Goal: Task Accomplishment & Management: Use online tool/utility

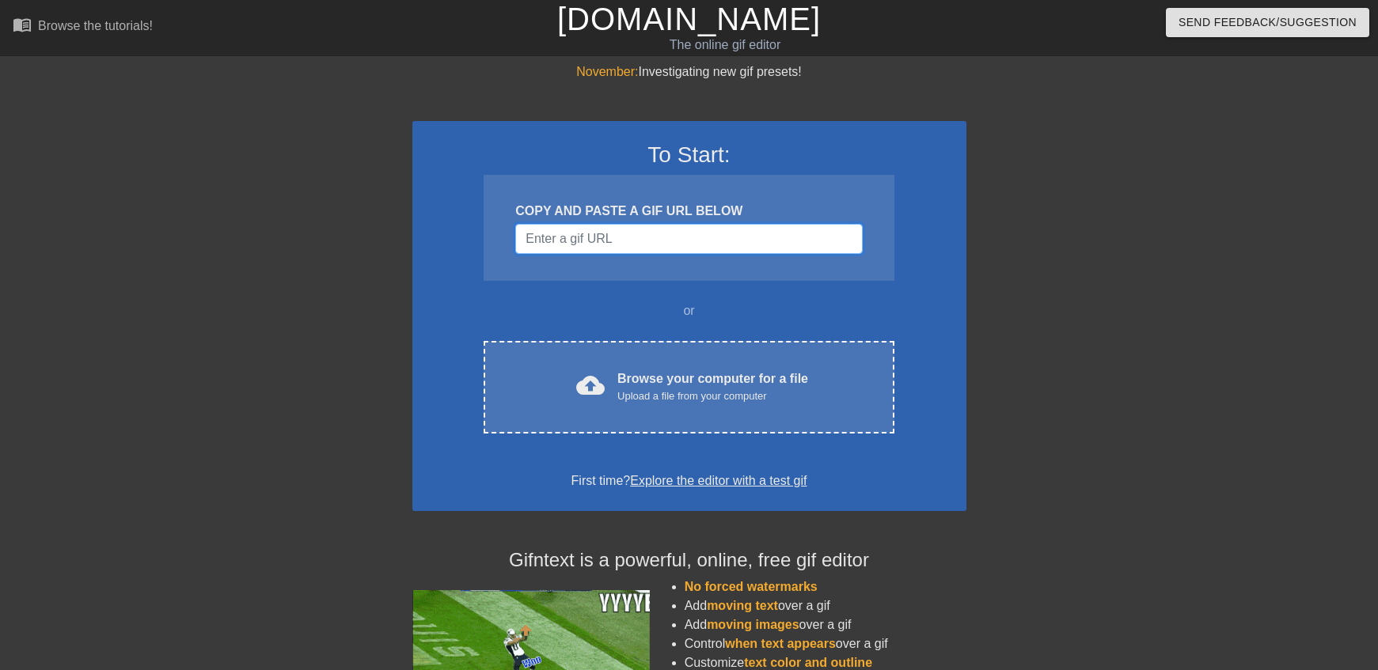
click at [627, 246] on input "Username" at bounding box center [688, 239] width 347 height 30
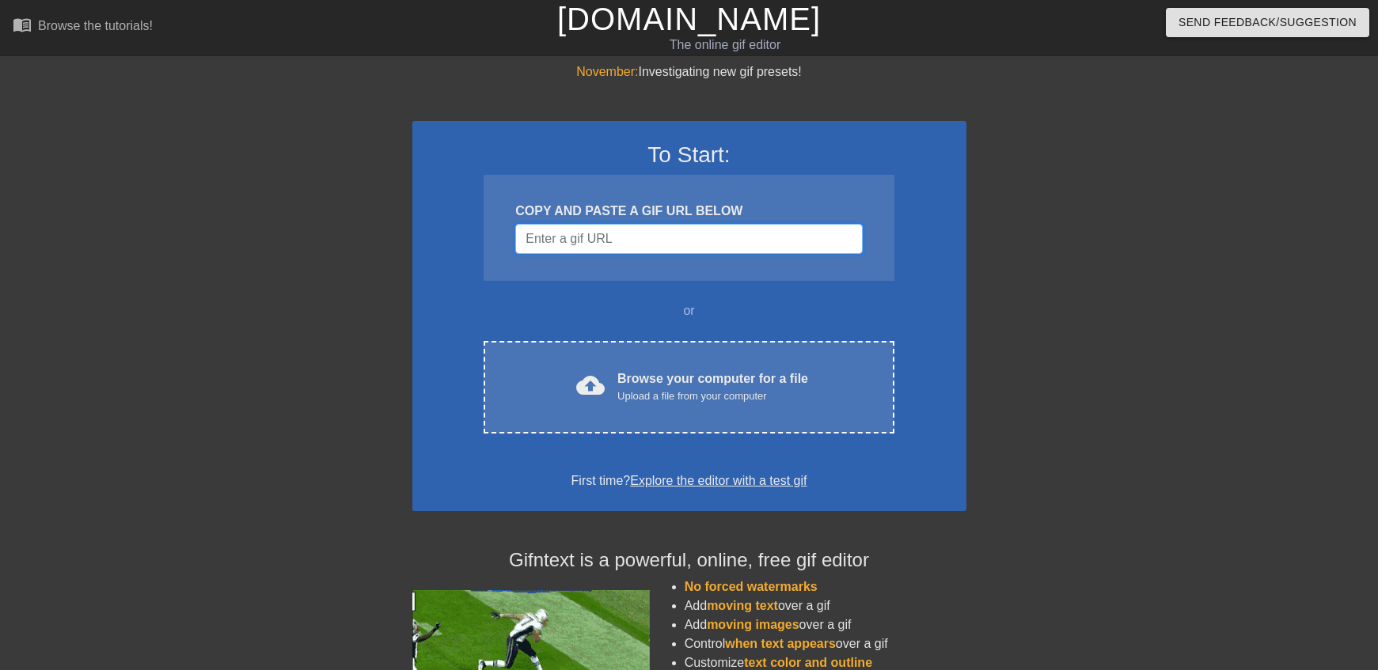
drag, startPoint x: 624, startPoint y: 242, endPoint x: 576, endPoint y: 239, distance: 47.6
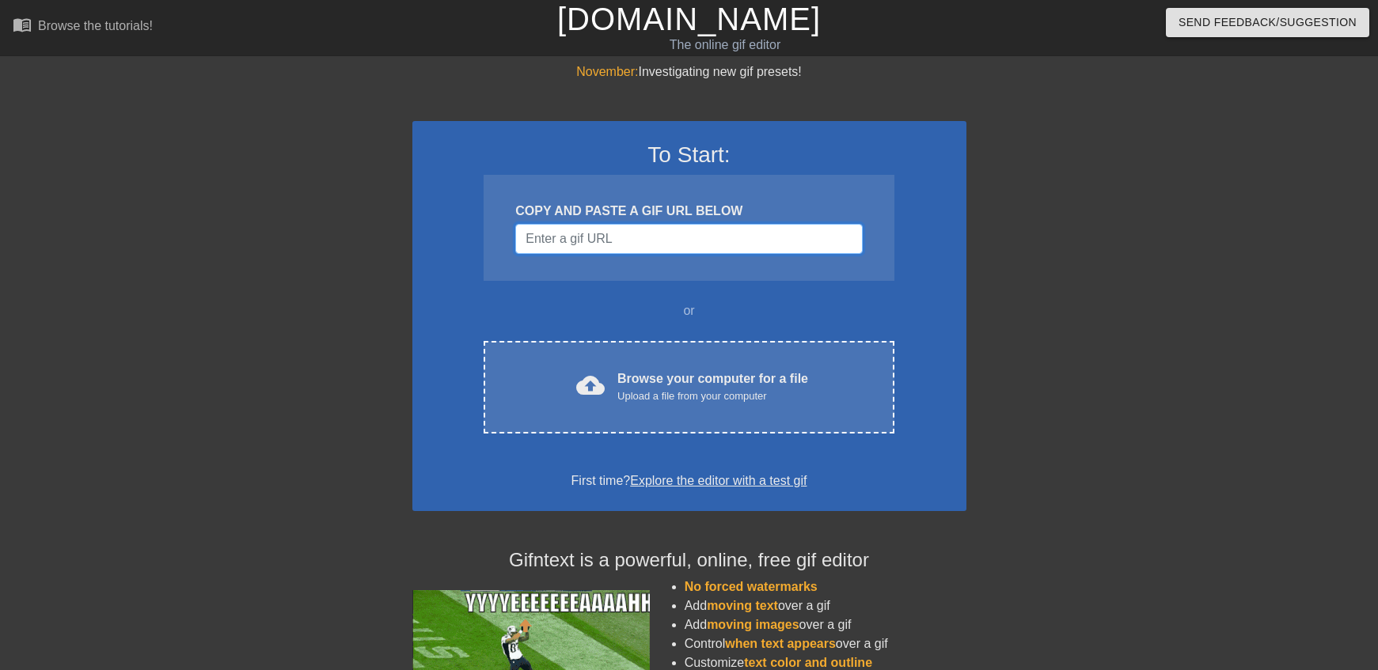
click at [576, 239] on input "Username" at bounding box center [688, 239] width 347 height 30
paste input "[URL][DOMAIN_NAME]"
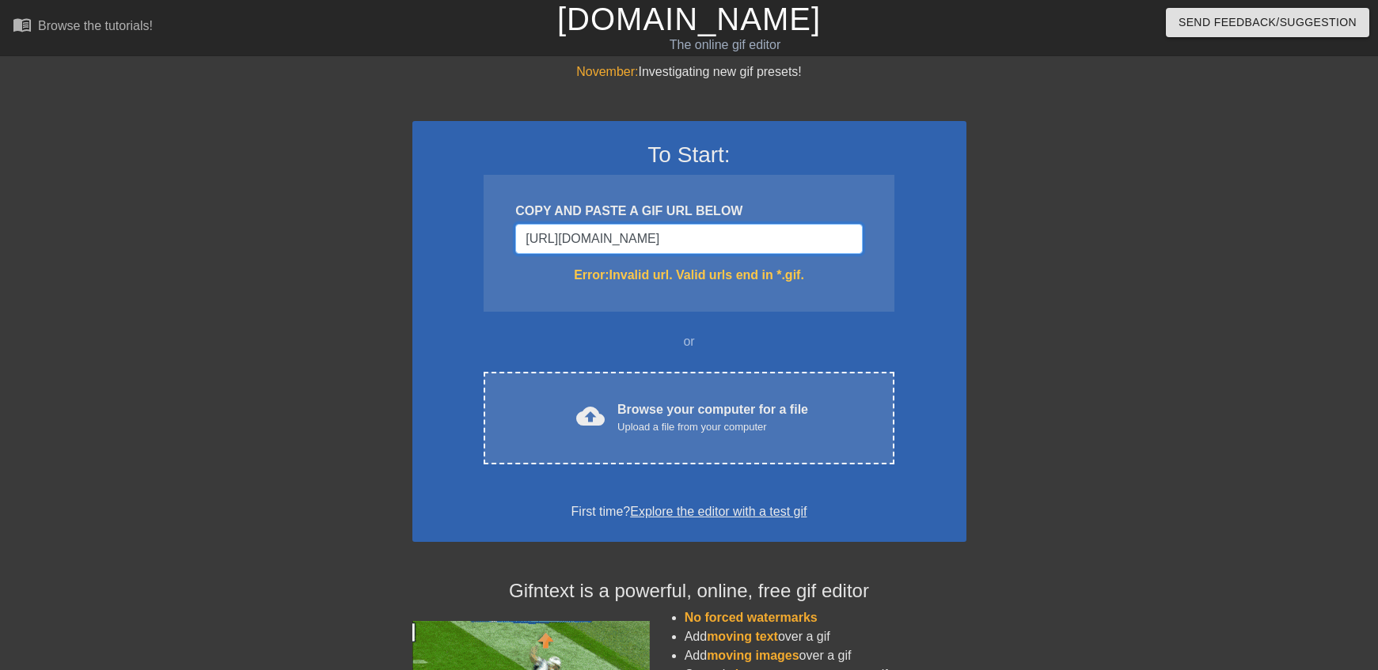
scroll to position [0, 205]
type input "[URL][DOMAIN_NAME]"
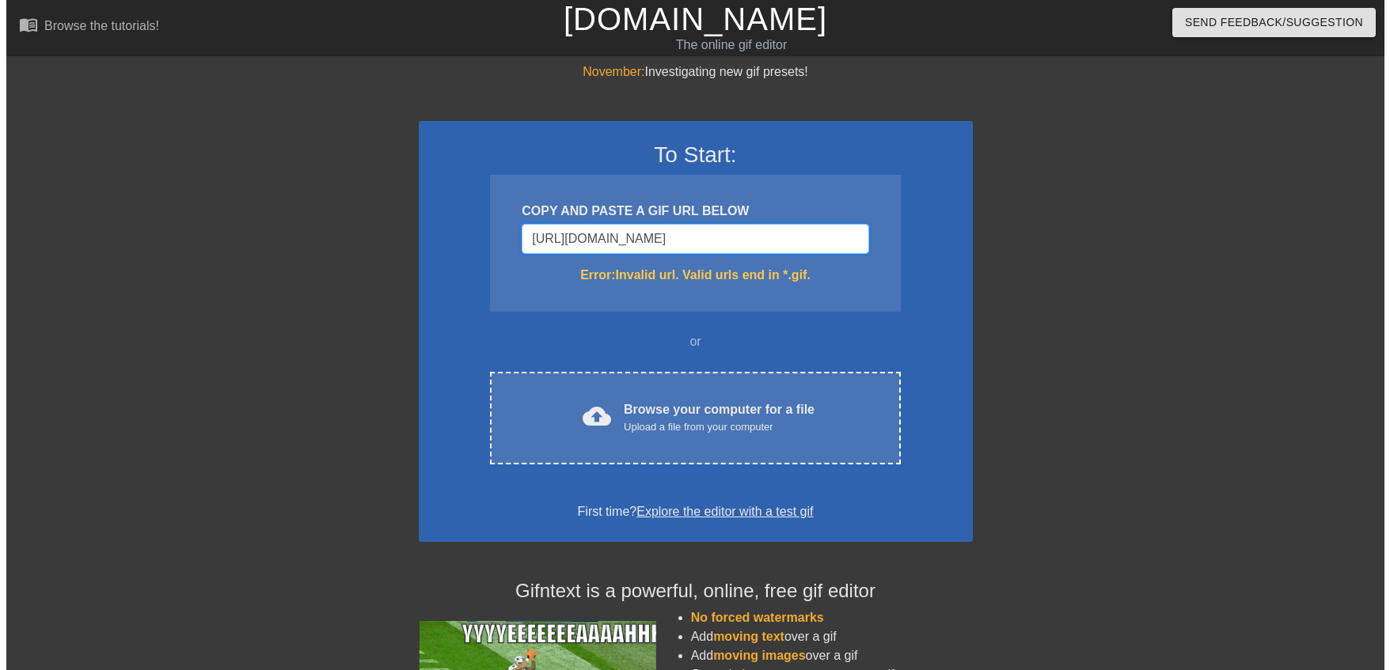
scroll to position [0, 0]
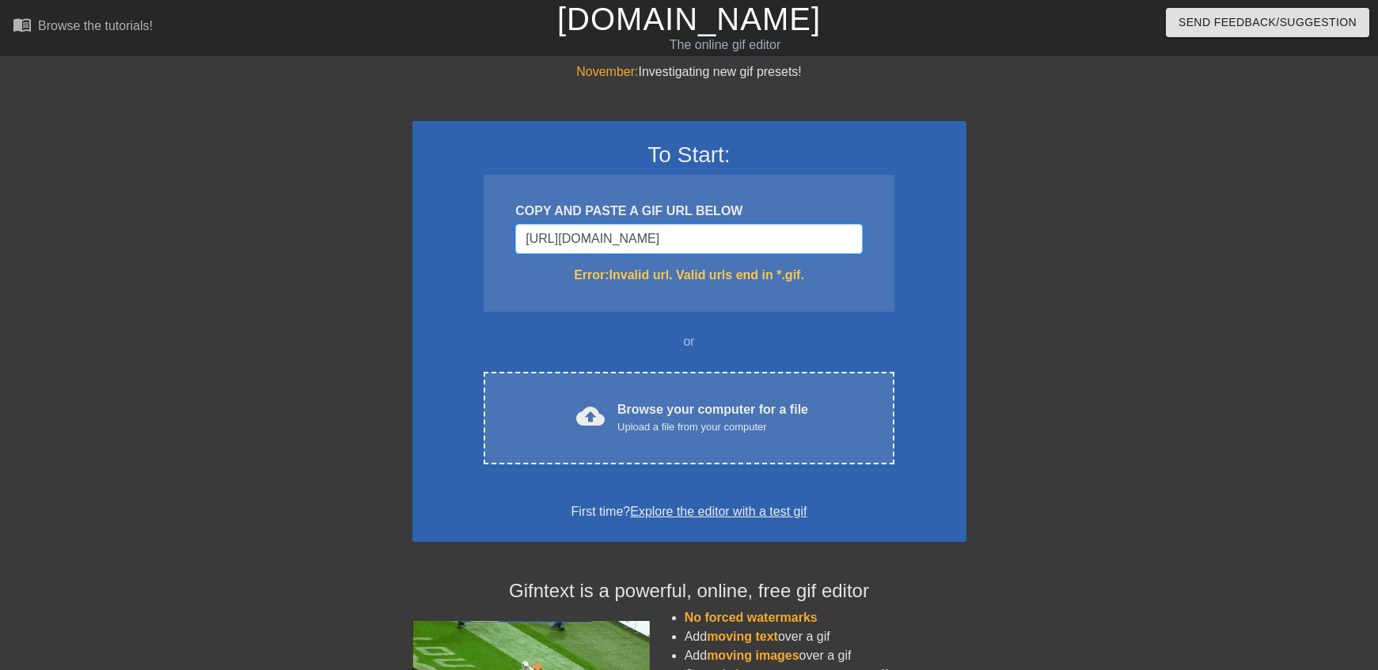
click at [645, 229] on input "[URL][DOMAIN_NAME]" at bounding box center [688, 239] width 347 height 30
click at [646, 230] on input "[URL][DOMAIN_NAME]" at bounding box center [688, 239] width 347 height 30
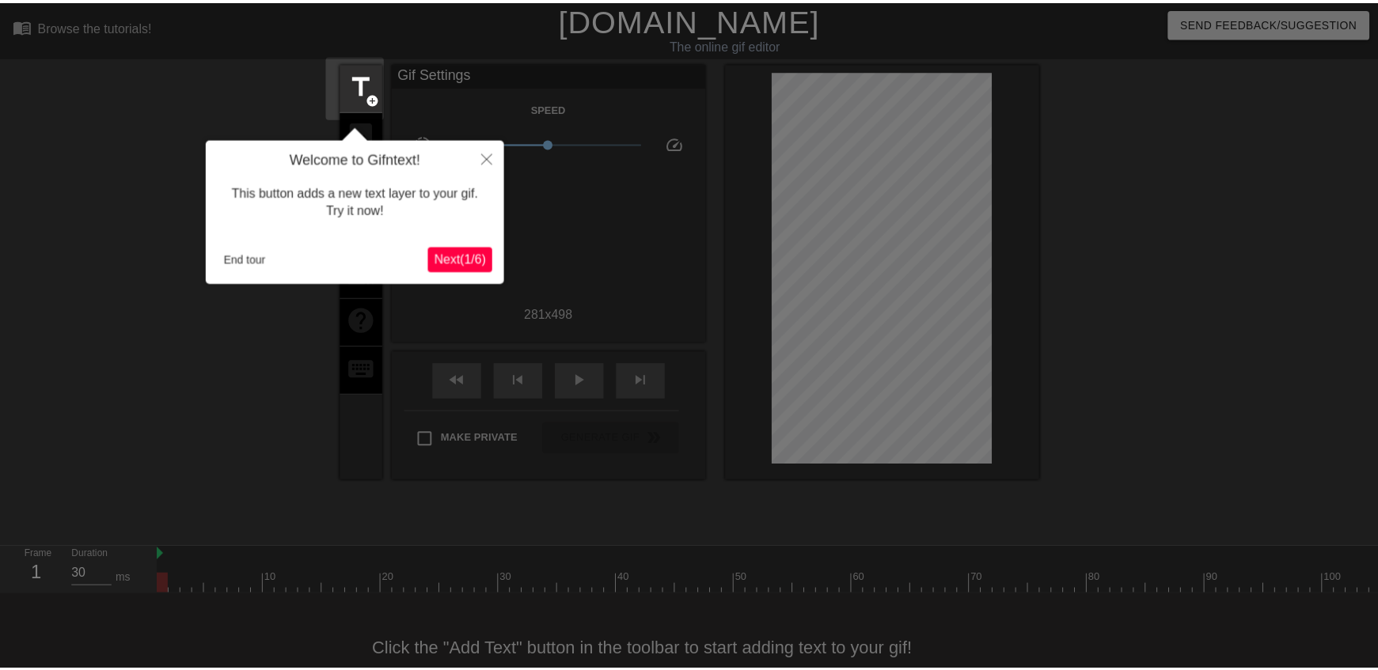
scroll to position [39, 0]
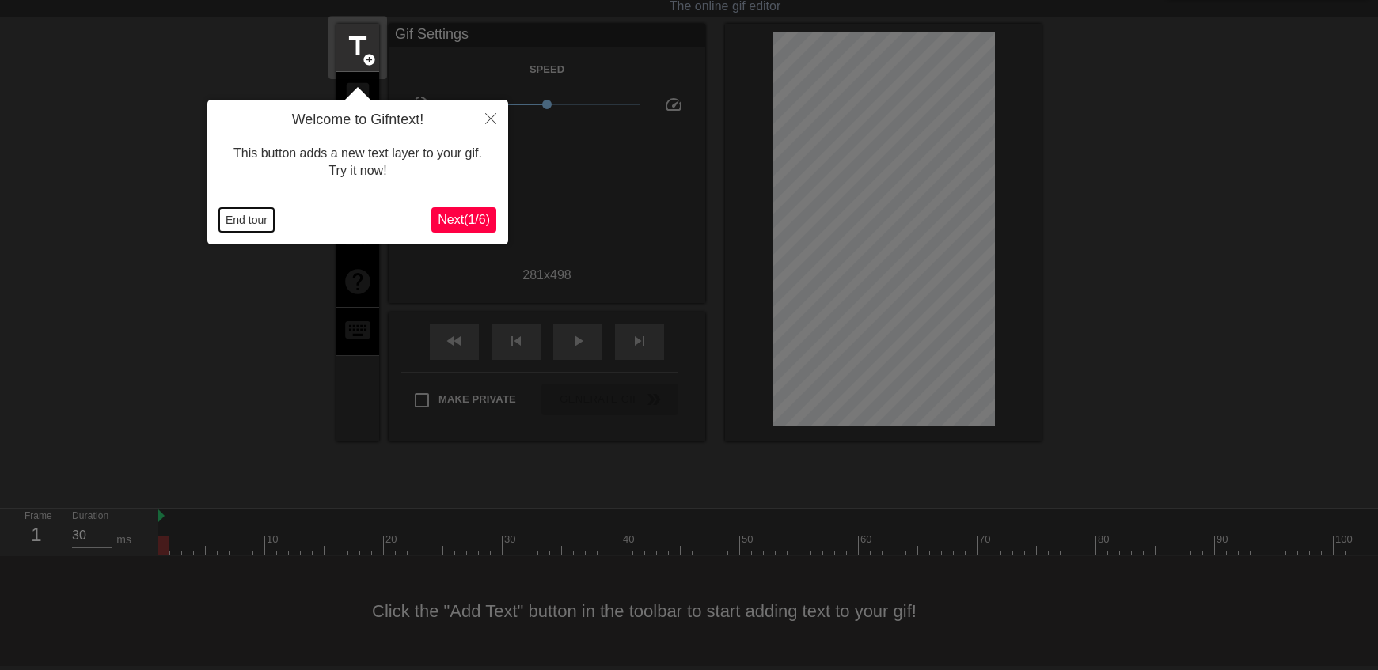
click at [267, 218] on button "End tour" at bounding box center [246, 220] width 55 height 24
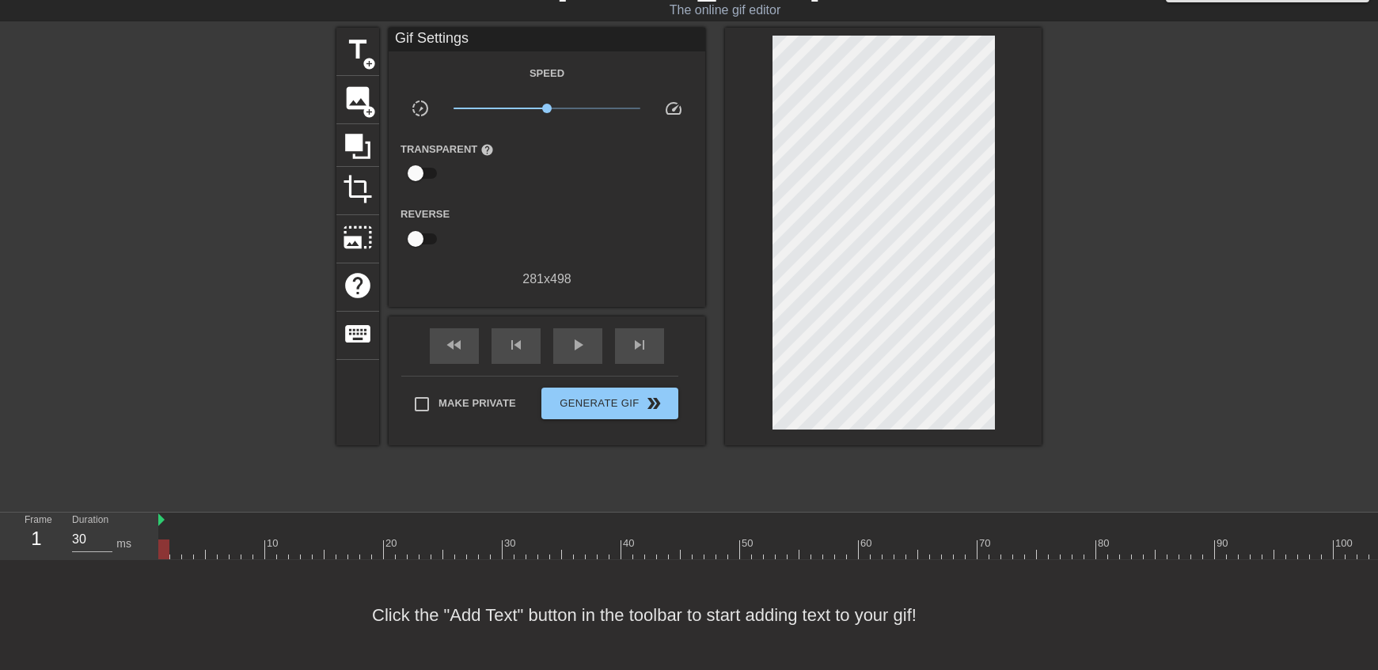
click at [987, 543] on div at bounding box center [1143, 550] width 1970 height 20
click at [165, 540] on div at bounding box center [1143, 550] width 1970 height 20
click at [355, 95] on span "image" at bounding box center [358, 98] width 30 height 30
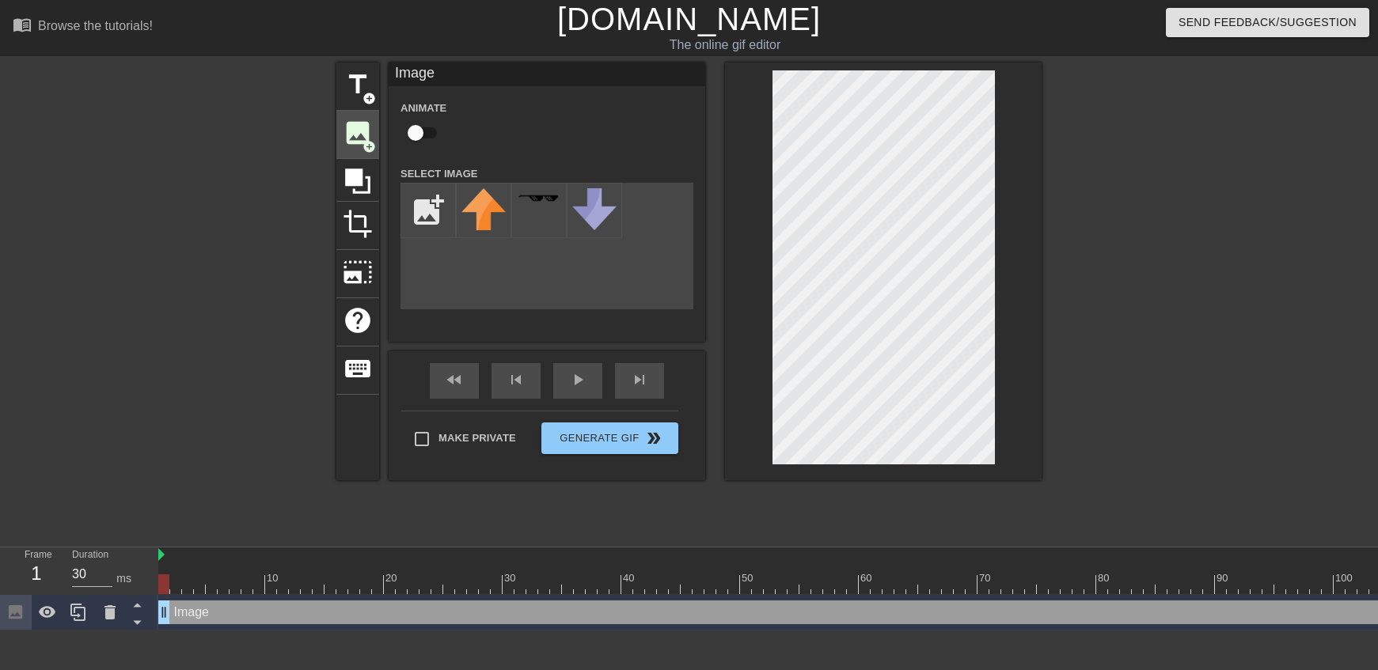
scroll to position [0, 0]
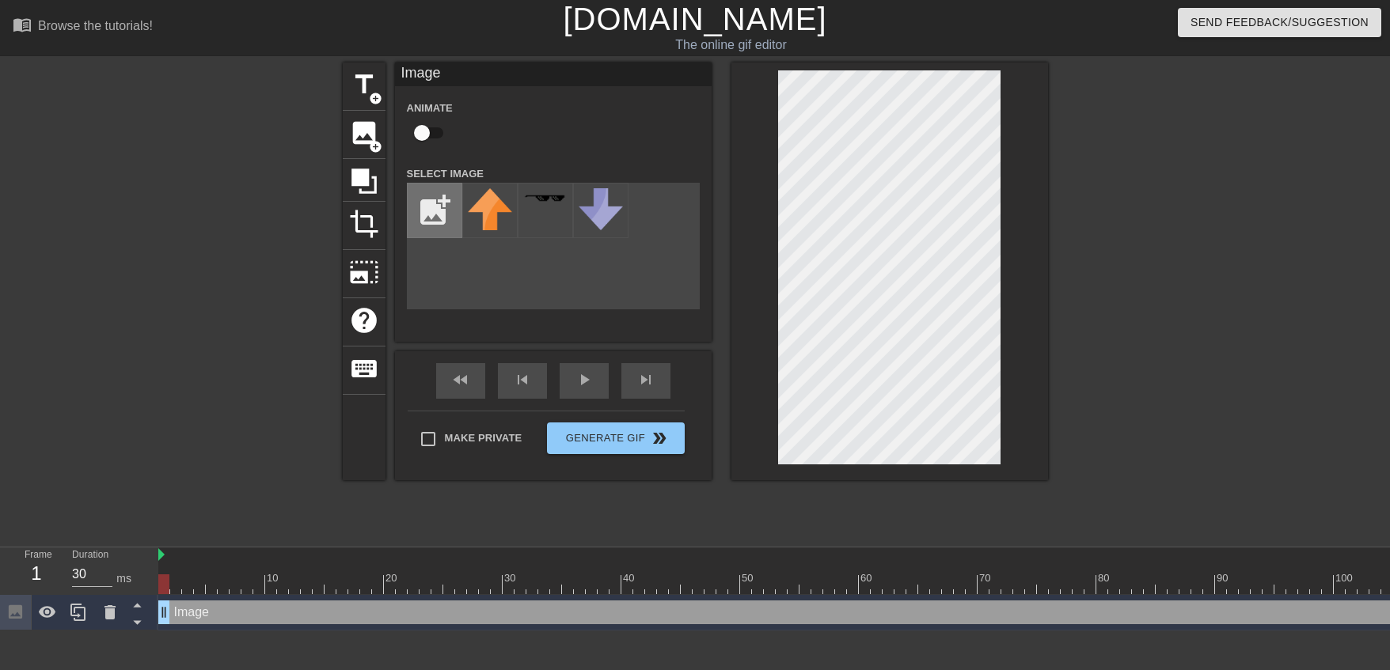
click at [435, 198] on input "file" at bounding box center [435, 211] width 54 height 54
type input "C:\fakepath\2ffe77c9-99a3-4cb7-88ab-31b135f56905.jpg"
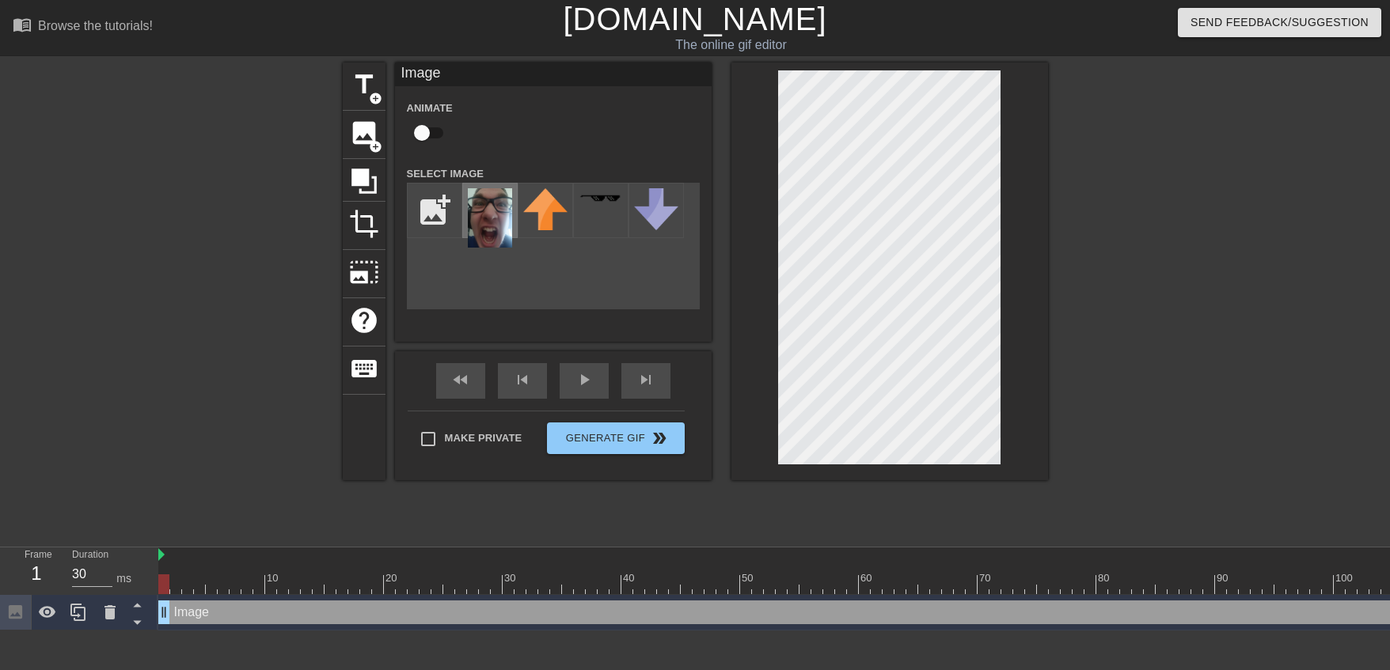
click at [497, 208] on img at bounding box center [490, 217] width 44 height 59
click at [1028, 338] on div at bounding box center [889, 272] width 317 height 418
click at [1131, 207] on div at bounding box center [1185, 300] width 237 height 475
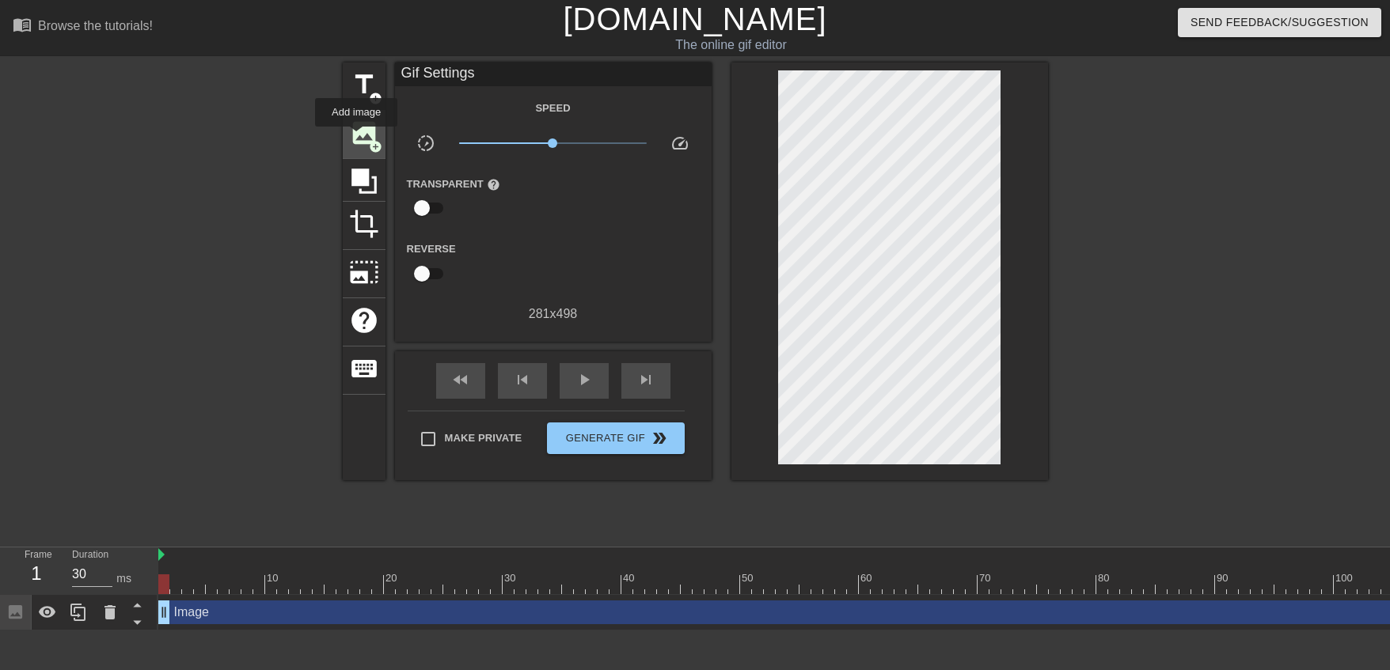
click at [356, 138] on span "image" at bounding box center [364, 133] width 30 height 30
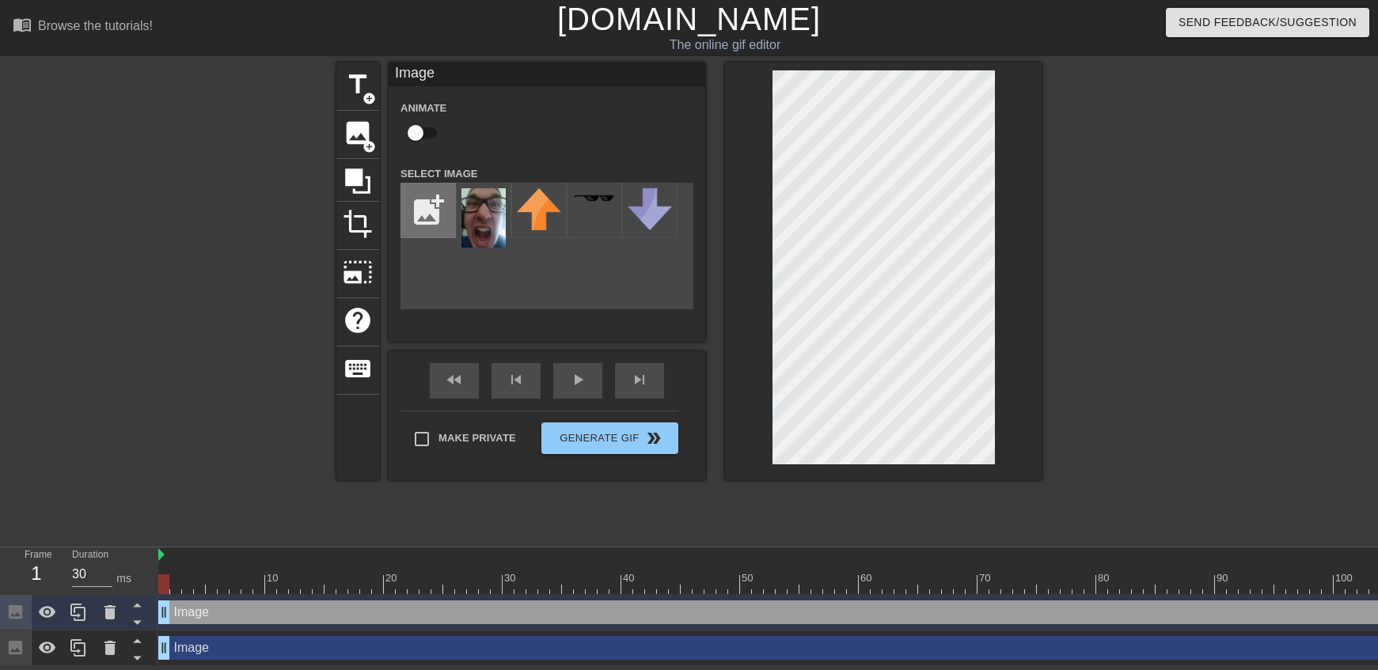
click at [425, 207] on input "file" at bounding box center [428, 211] width 54 height 54
type input "C:\fakepath\jun.jpg"
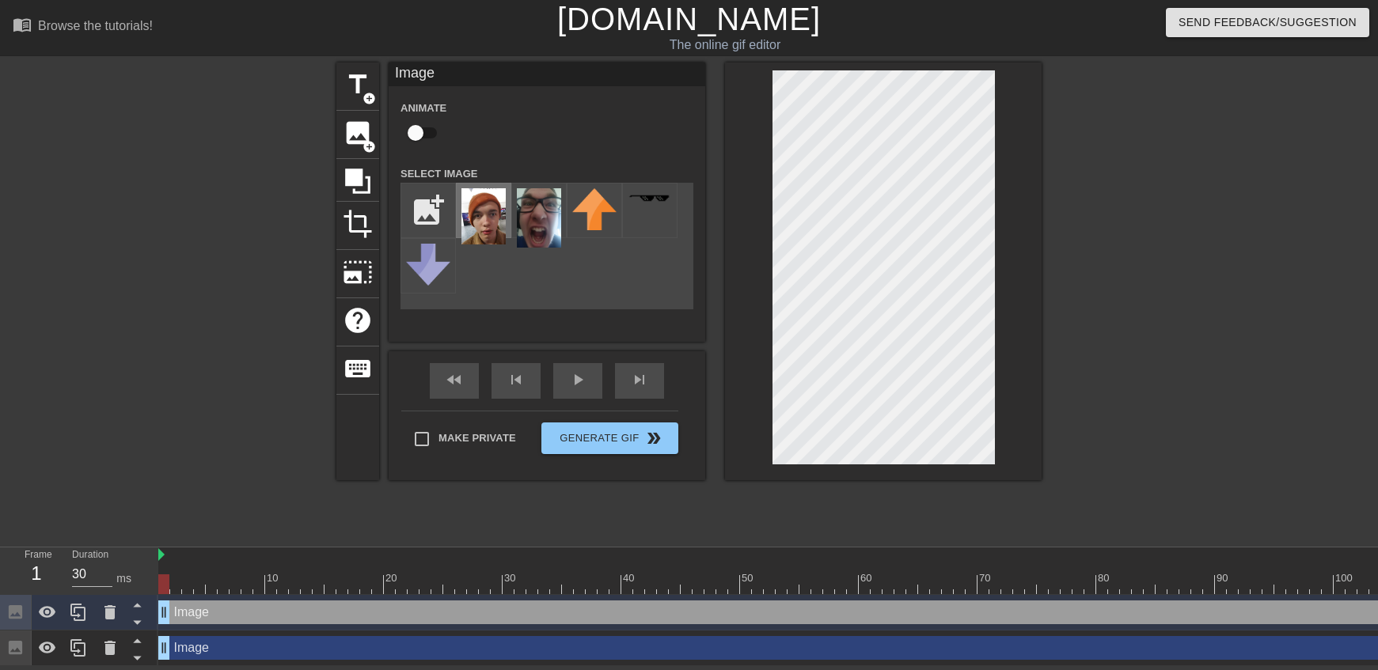
click at [495, 217] on img at bounding box center [483, 216] width 44 height 56
click at [1136, 347] on div at bounding box center [1178, 300] width 237 height 475
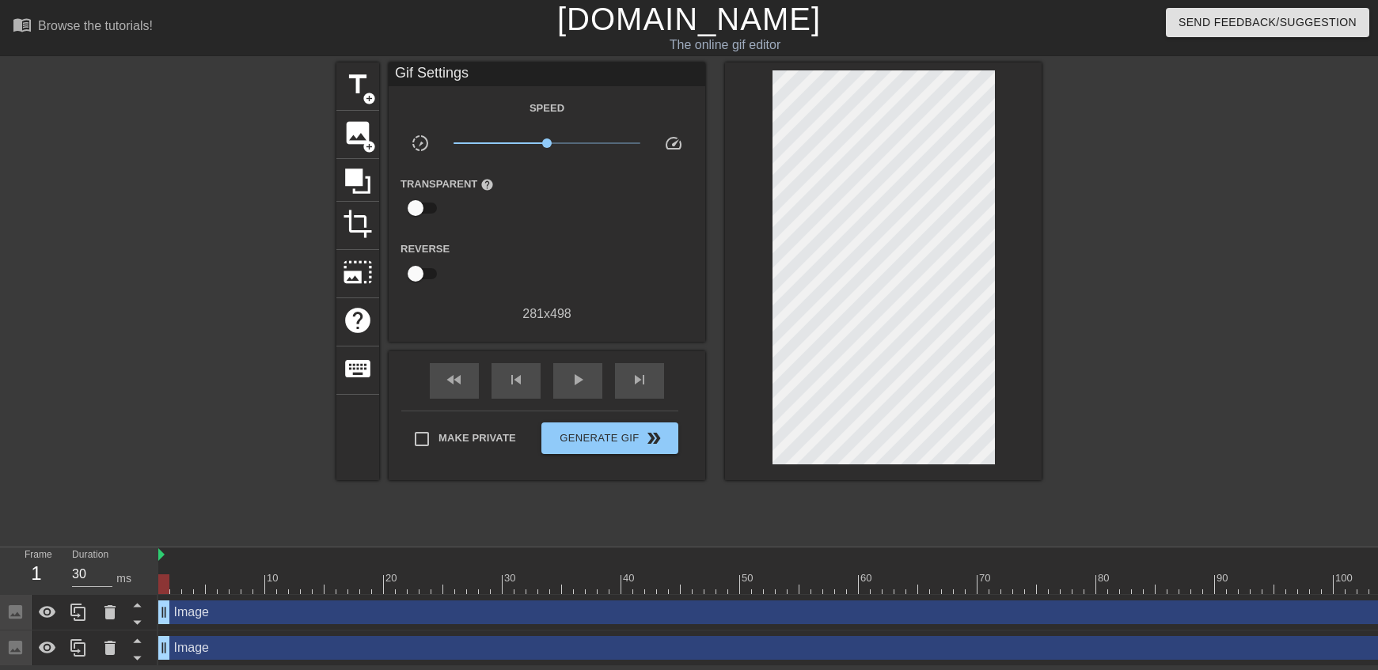
drag, startPoint x: 1161, startPoint y: 395, endPoint x: 1105, endPoint y: 381, distance: 57.0
click at [1161, 395] on div at bounding box center [1178, 300] width 237 height 475
click at [559, 379] on div "play_arrow" at bounding box center [577, 381] width 49 height 36
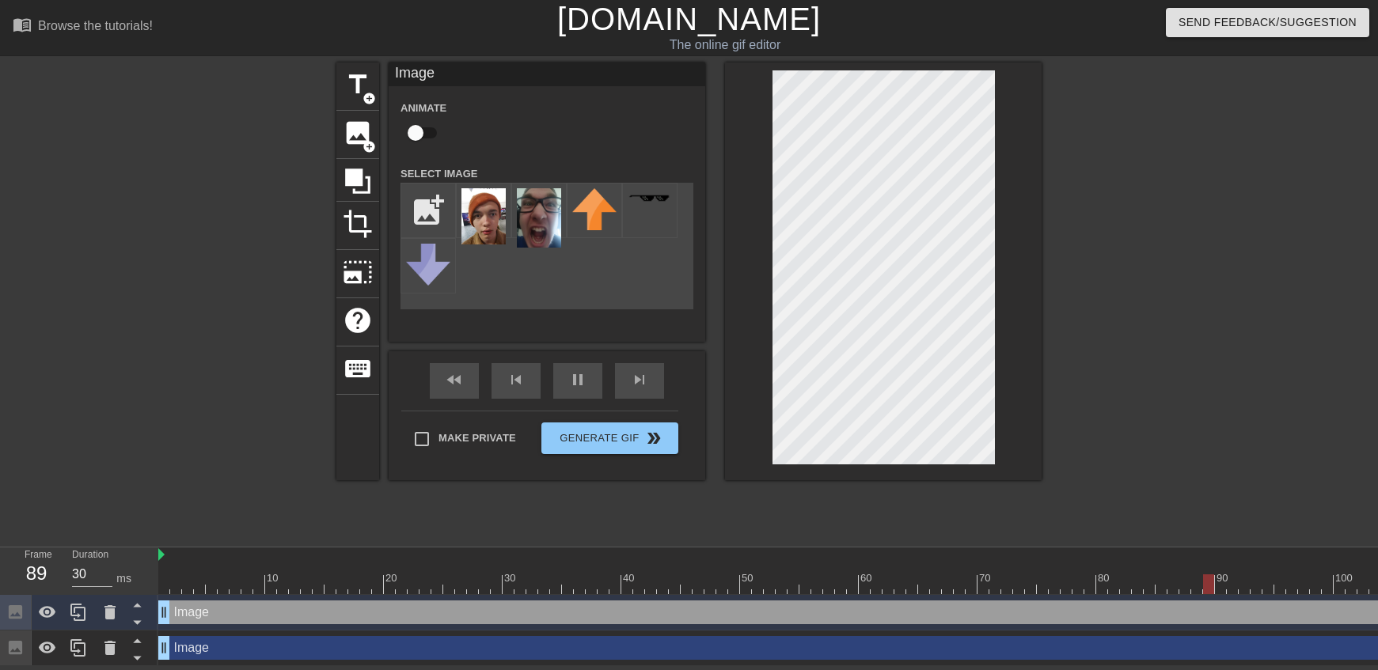
click at [1283, 351] on div at bounding box center [1178, 300] width 237 height 475
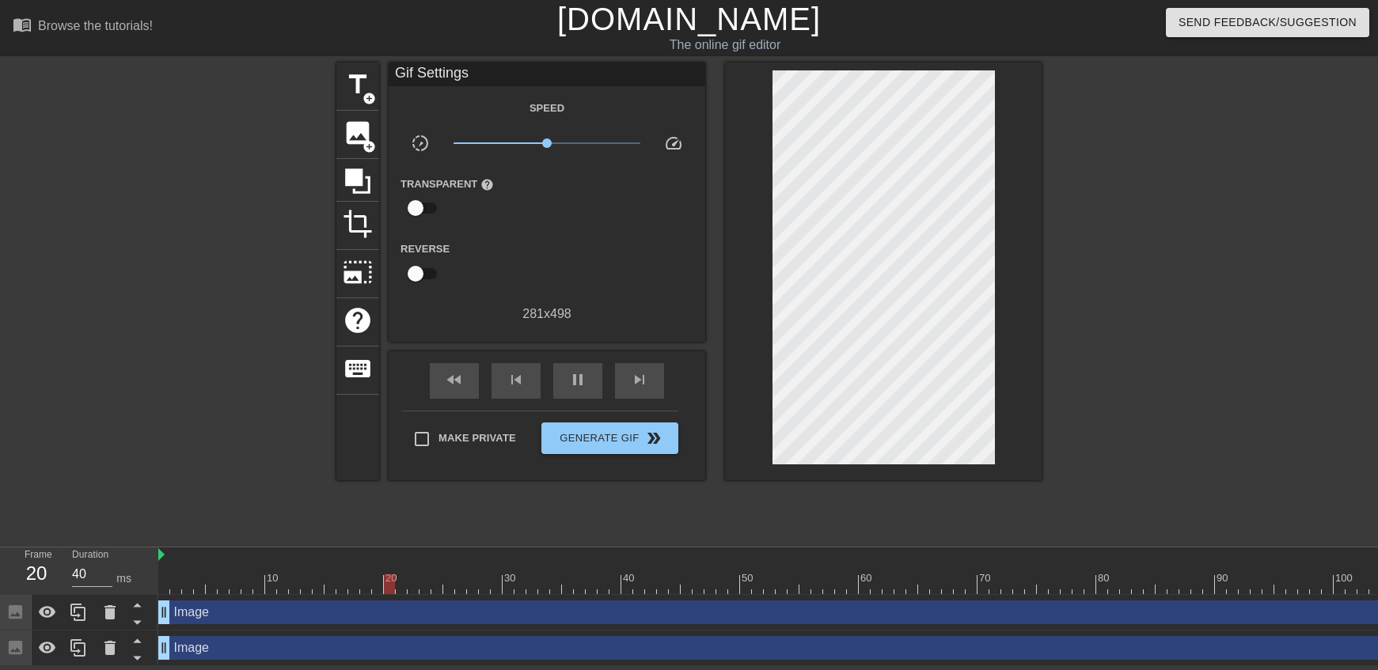
type input "30"
click at [161, 585] on div at bounding box center [1143, 584] width 1970 height 20
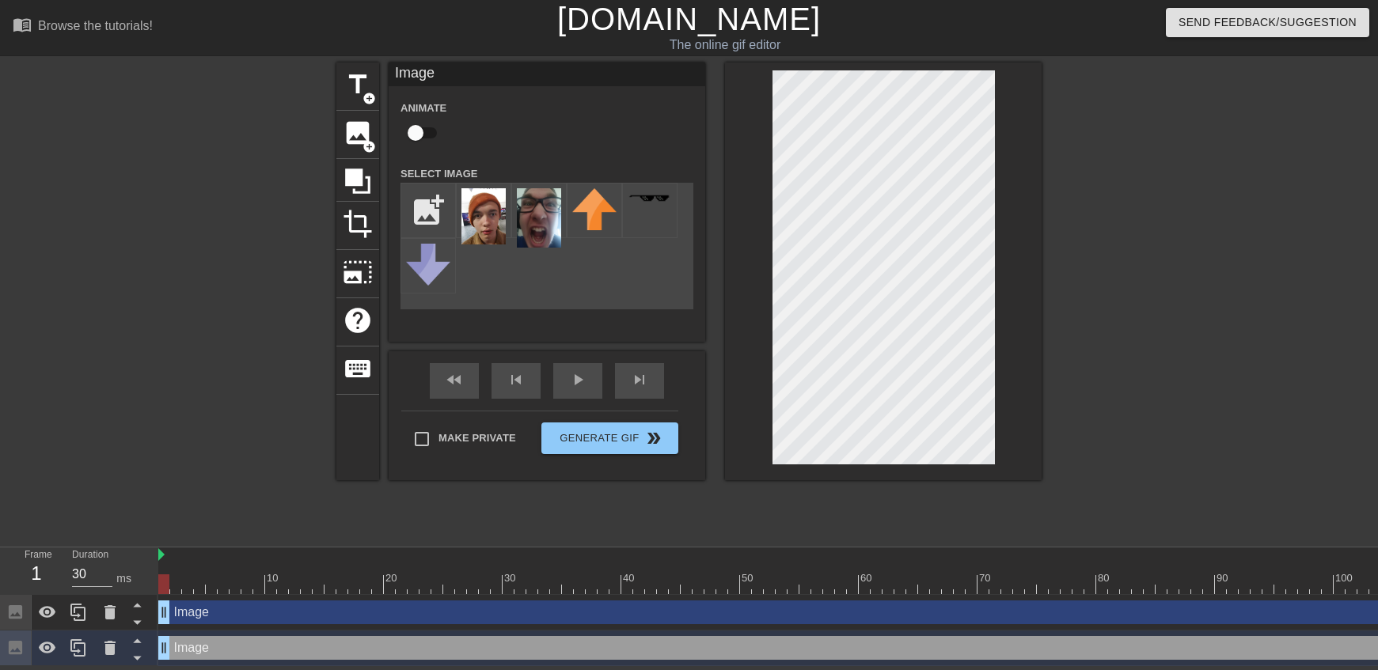
click at [427, 138] on input "checkbox" at bounding box center [415, 133] width 90 height 30
checkbox input "true"
click at [258, 587] on div at bounding box center [1143, 584] width 1970 height 20
click at [308, 584] on div at bounding box center [1143, 584] width 1970 height 20
click at [414, 582] on div at bounding box center [1143, 584] width 1970 height 20
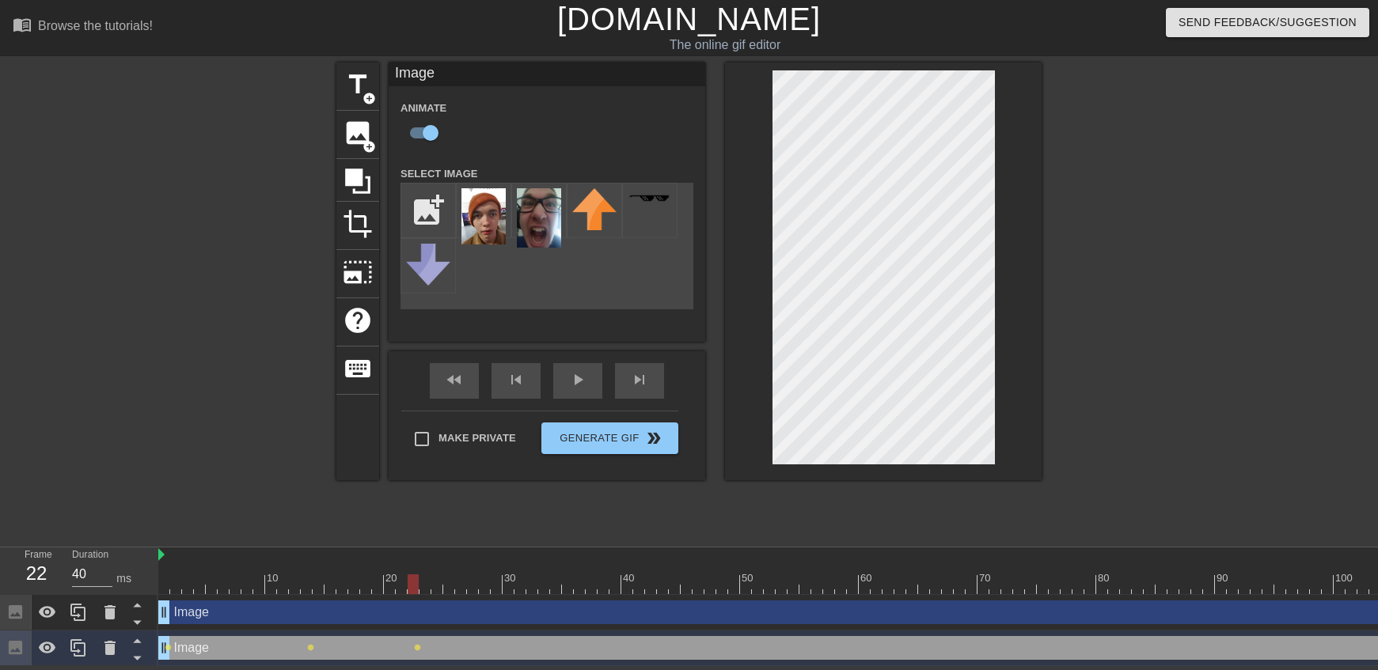
click at [598, 571] on div at bounding box center [603, 573] width 12 height 20
click at [525, 580] on div at bounding box center [1143, 584] width 1970 height 20
click at [588, 577] on div at bounding box center [1143, 584] width 1970 height 20
click at [702, 578] on div at bounding box center [1143, 584] width 1970 height 20
click at [797, 579] on div at bounding box center [1143, 584] width 1970 height 20
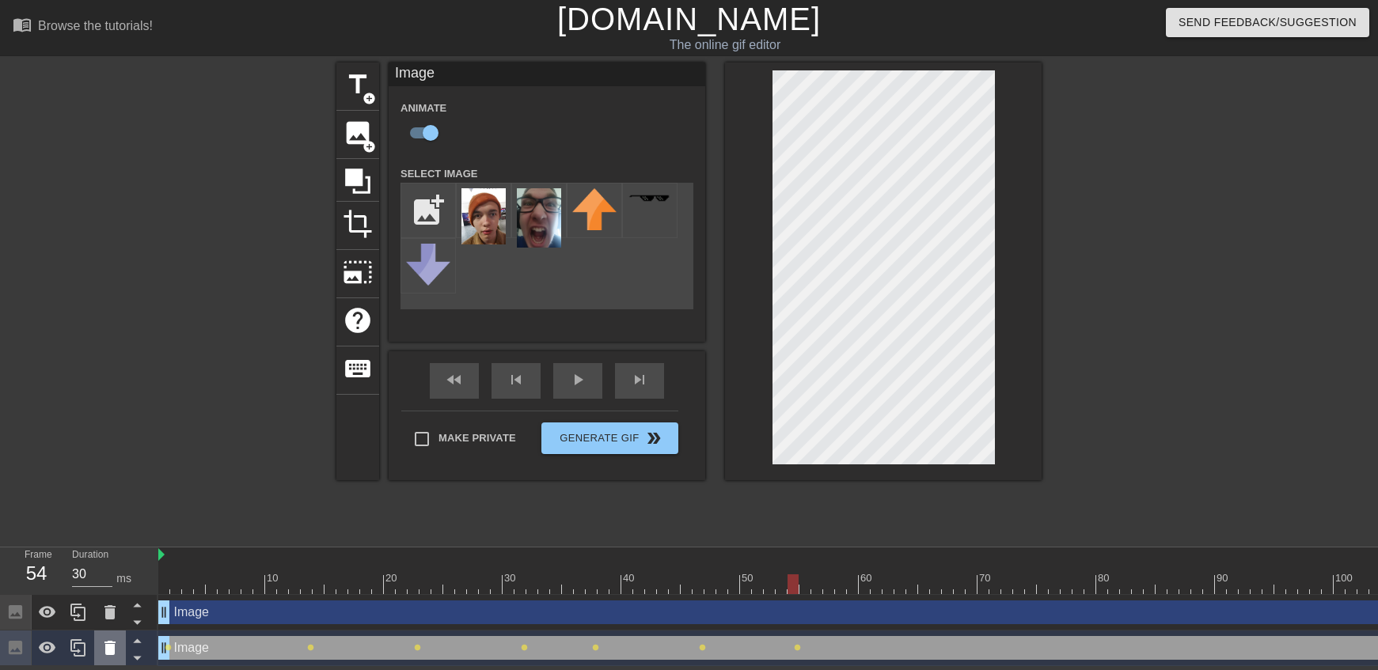
click at [108, 647] on icon at bounding box center [109, 648] width 11 height 14
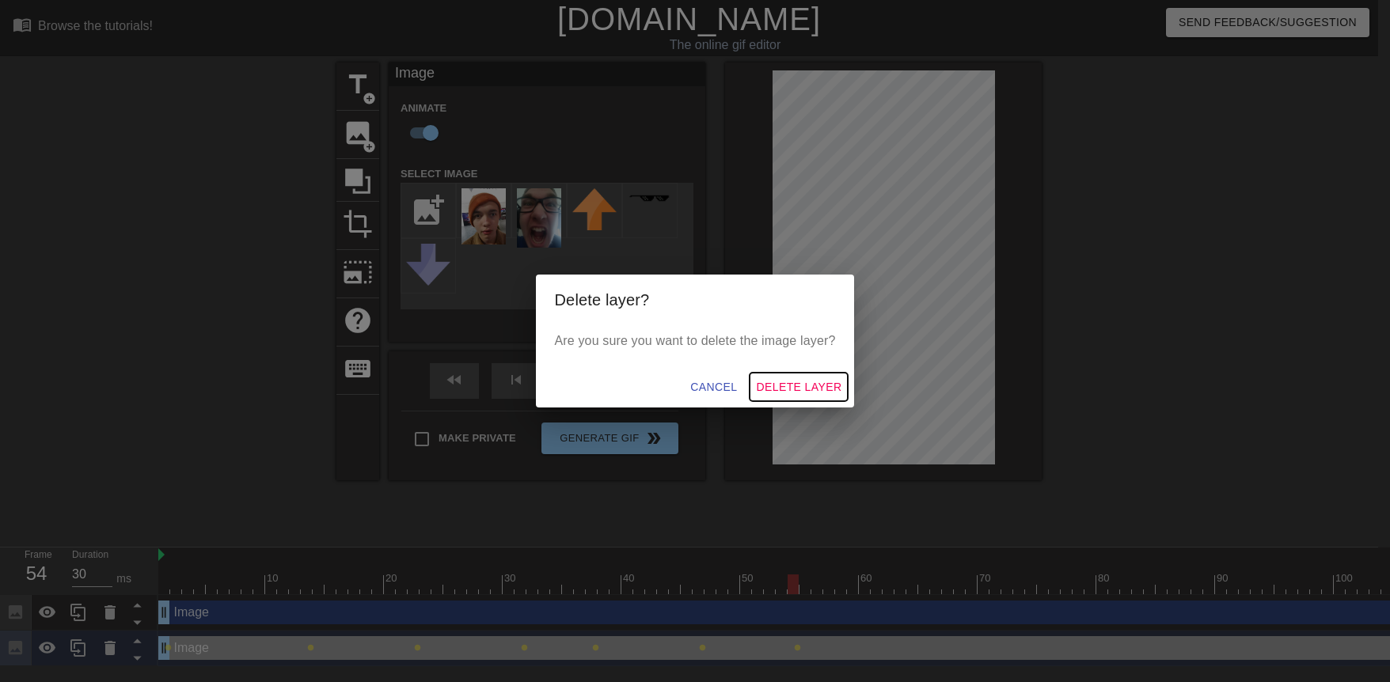
click at [812, 391] on span "Delete Layer" at bounding box center [798, 387] width 85 height 20
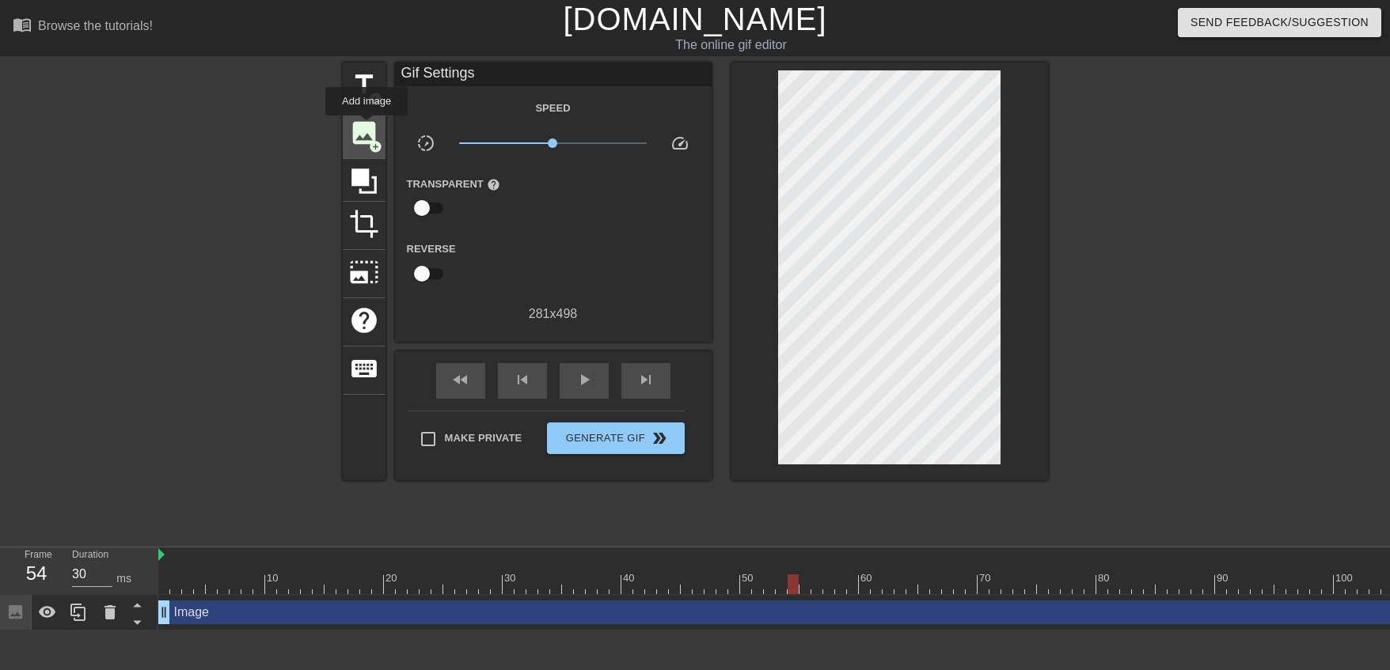
click at [366, 130] on span "image" at bounding box center [364, 133] width 30 height 30
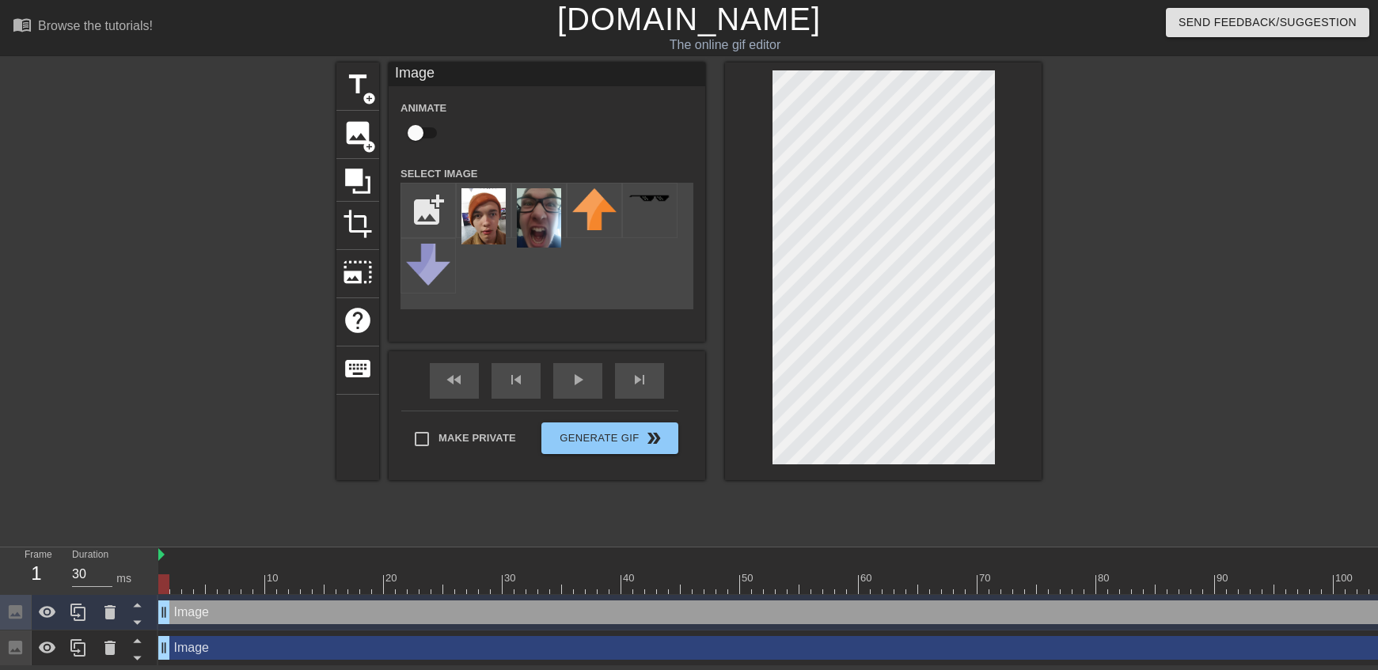
drag, startPoint x: 865, startPoint y: 607, endPoint x: 241, endPoint y: 579, distance: 624.9
click at [204, 571] on div "10 20 30 40 50 60 70 80 90 100 110 120 130 140 150 160" at bounding box center [767, 607] width 1219 height 119
click at [524, 203] on img at bounding box center [539, 217] width 44 height 59
click at [180, 580] on div at bounding box center [1143, 584] width 1970 height 20
click at [210, 580] on div at bounding box center [1143, 584] width 1970 height 20
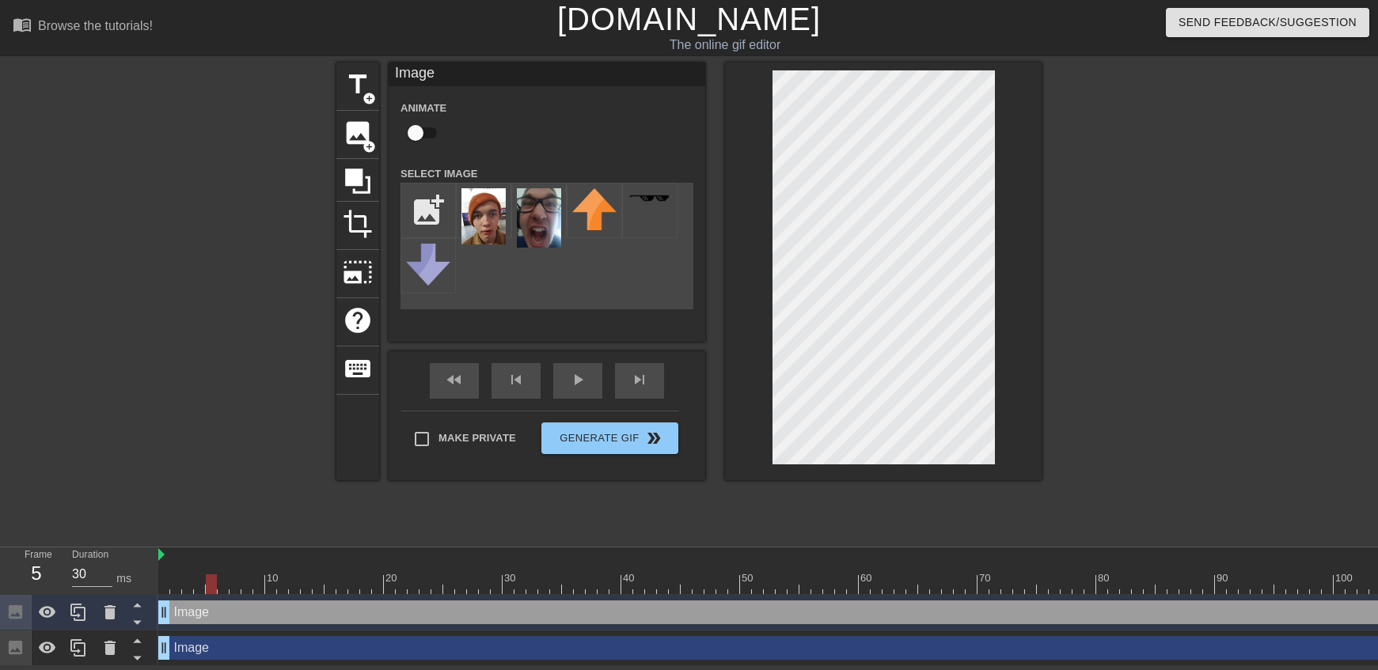
click at [236, 574] on div at bounding box center [235, 573] width 12 height 20
click at [279, 583] on div at bounding box center [1143, 584] width 1970 height 20
type input "30"
click at [163, 581] on div at bounding box center [1143, 584] width 1970 height 20
click at [415, 140] on input "checkbox" at bounding box center [415, 133] width 90 height 30
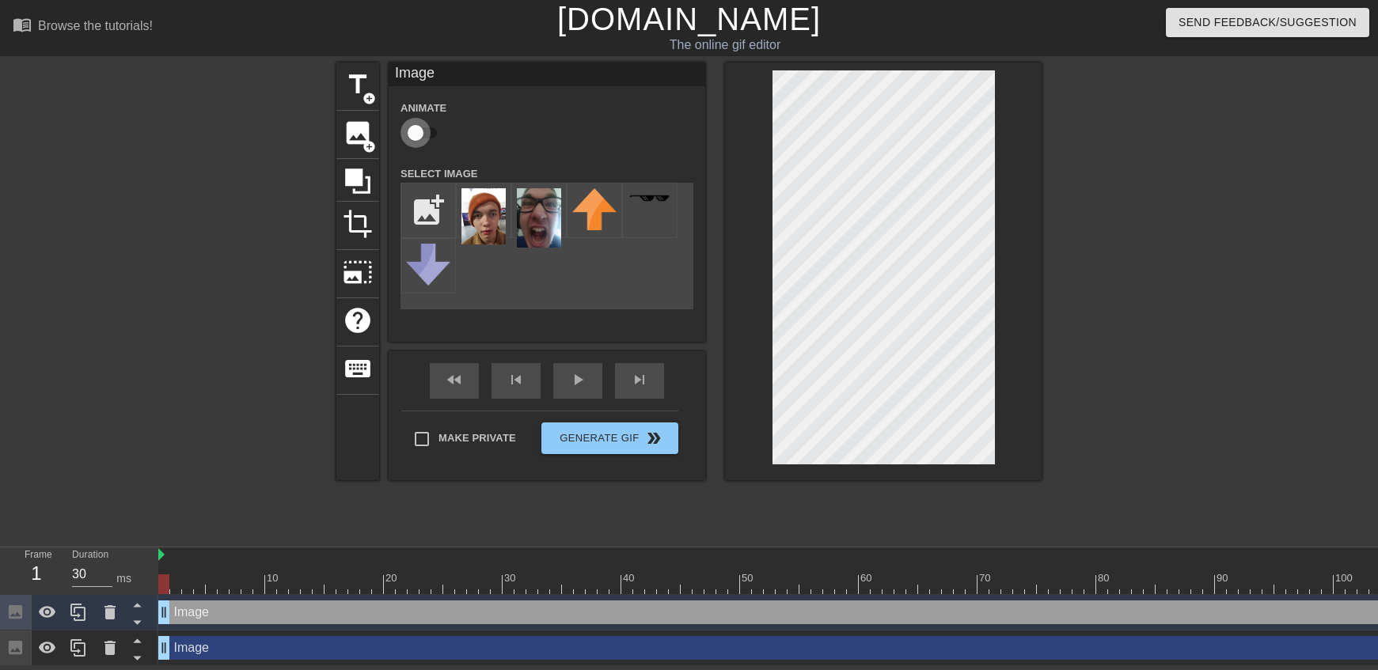
checkbox input "true"
click at [314, 568] on div at bounding box center [319, 573] width 12 height 20
click at [439, 584] on div at bounding box center [1143, 584] width 1970 height 20
click at [515, 574] on div at bounding box center [1143, 584] width 1970 height 20
click at [381, 575] on div at bounding box center [1143, 584] width 1970 height 20
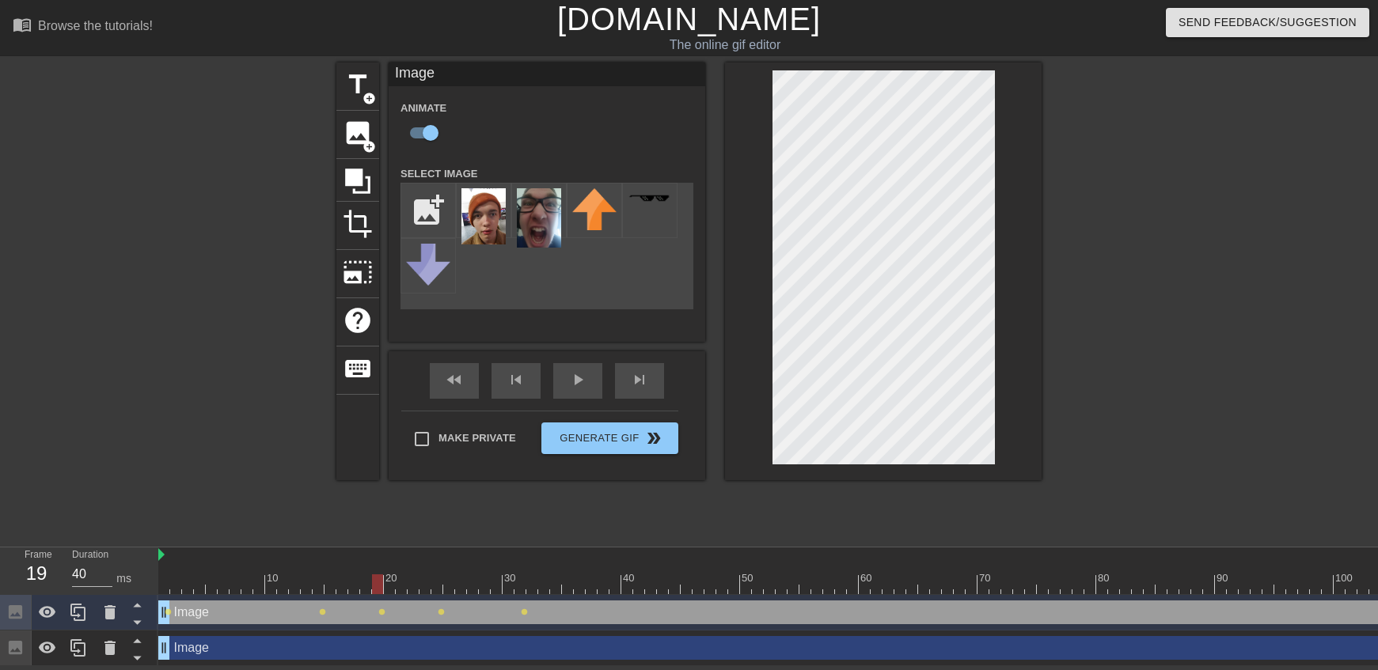
click at [502, 567] on div at bounding box center [497, 573] width 12 height 20
click at [599, 574] on div at bounding box center [600, 579] width 3 height 16
click at [674, 585] on div at bounding box center [1143, 584] width 1970 height 20
click at [729, 583] on div at bounding box center [1143, 584] width 1970 height 20
click at [779, 578] on div at bounding box center [1143, 584] width 1970 height 20
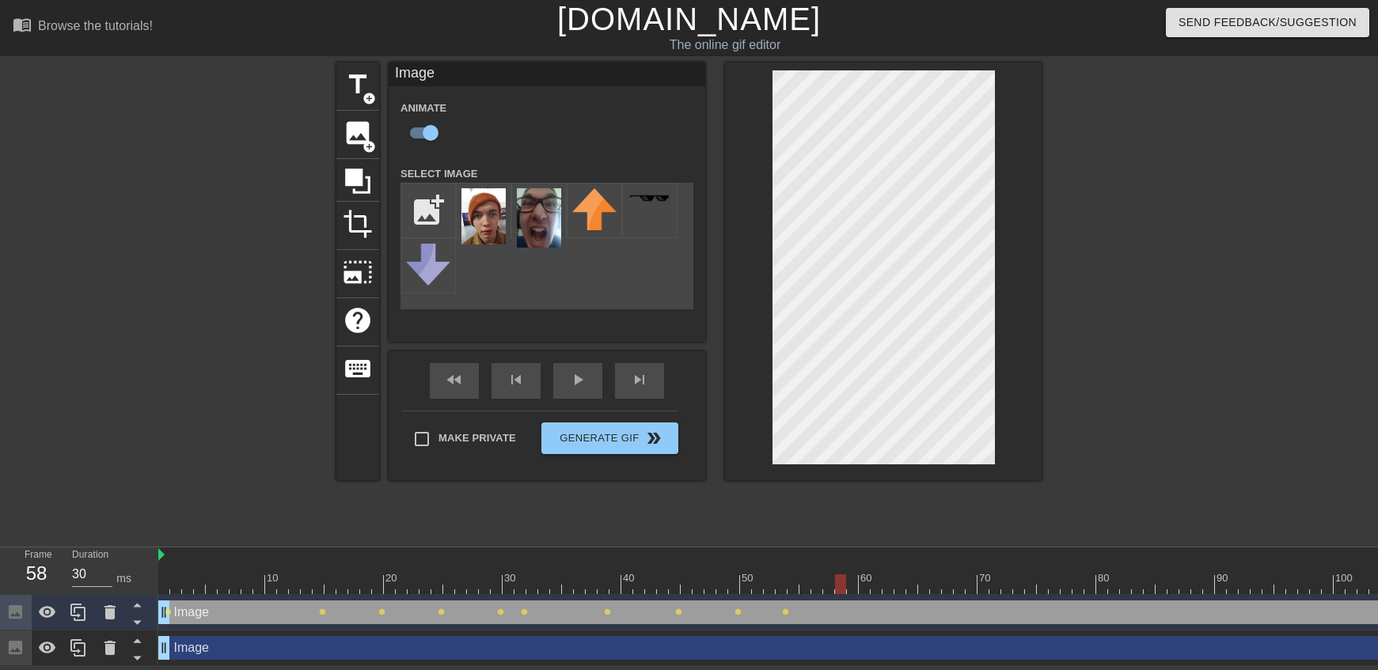
click at [841, 580] on div at bounding box center [1143, 584] width 1970 height 20
click at [912, 590] on div at bounding box center [1143, 584] width 1970 height 20
click at [1017, 578] on div at bounding box center [1143, 584] width 1970 height 20
click at [1069, 578] on div at bounding box center [1143, 584] width 1970 height 20
click at [1110, 587] on div at bounding box center [1143, 584] width 1970 height 20
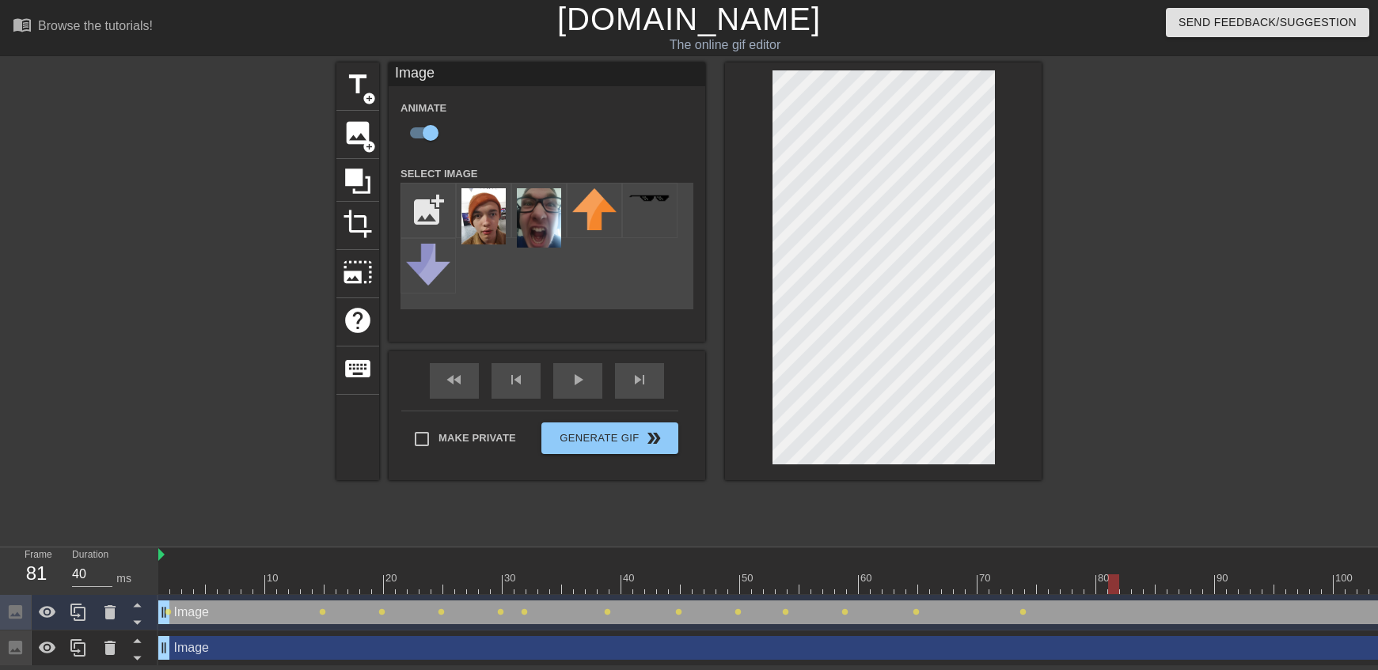
click at [1134, 586] on div at bounding box center [1143, 584] width 1970 height 20
click at [1298, 582] on div at bounding box center [1143, 584] width 1970 height 20
click at [1336, 578] on div at bounding box center [1143, 584] width 1970 height 20
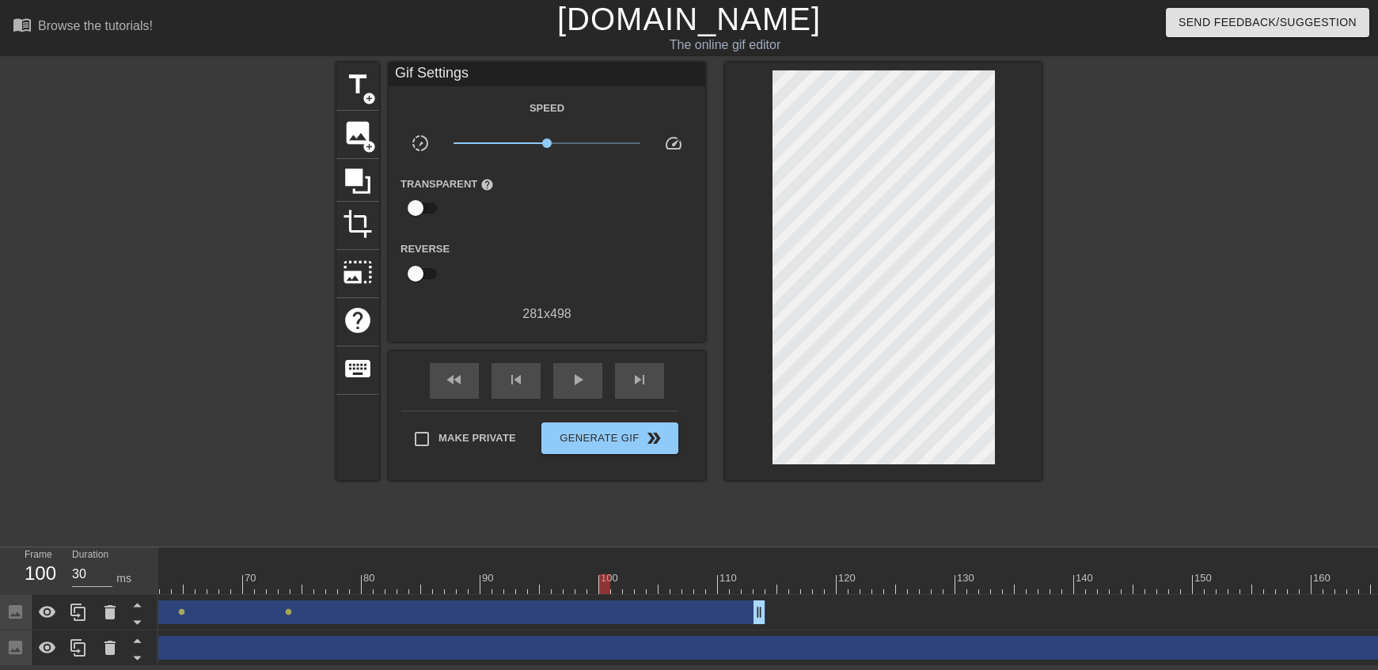
scroll to position [0, 743]
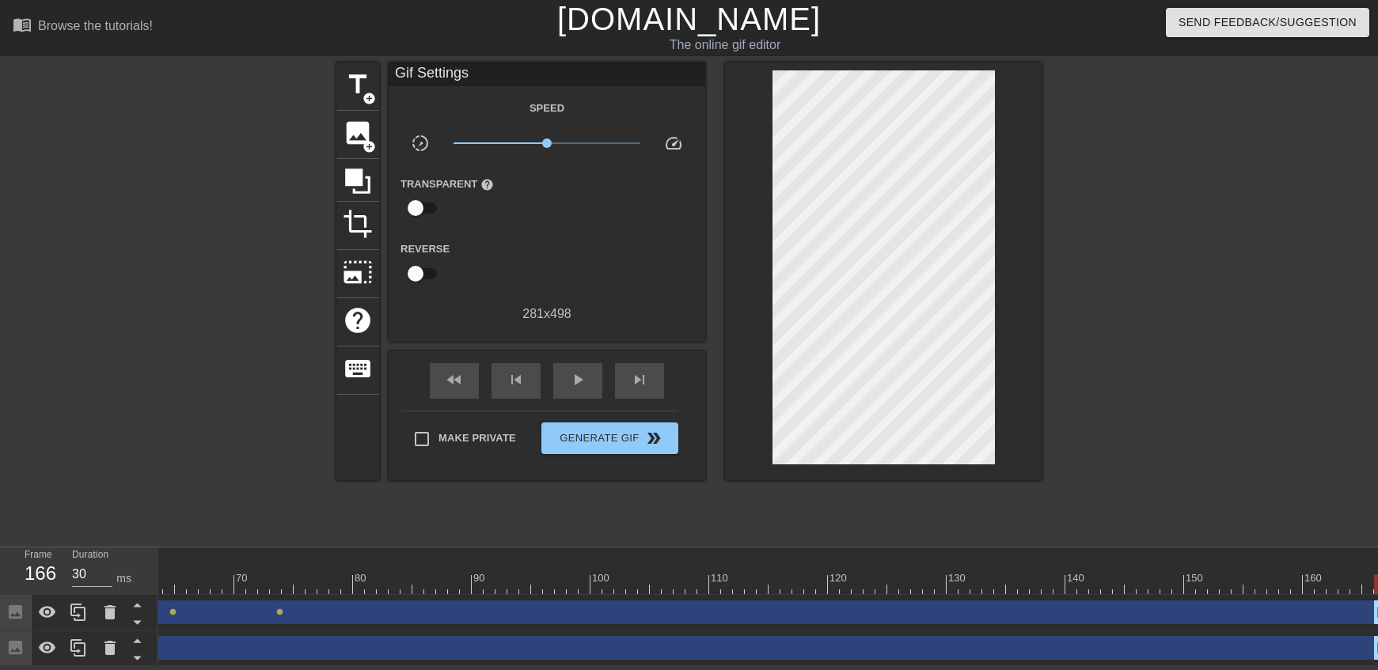
drag, startPoint x: 750, startPoint y: 608, endPoint x: 1499, endPoint y: 630, distance: 748.9
click at [1377, 630] on html "menu_book Browse the tutorials! [DOMAIN_NAME] The online gif editor Send Feedba…" at bounding box center [689, 333] width 1378 height 666
click at [815, 584] on div at bounding box center [400, 584] width 1970 height 20
click at [700, 581] on div at bounding box center [400, 584] width 1970 height 20
click at [778, 586] on div at bounding box center [400, 584] width 1970 height 20
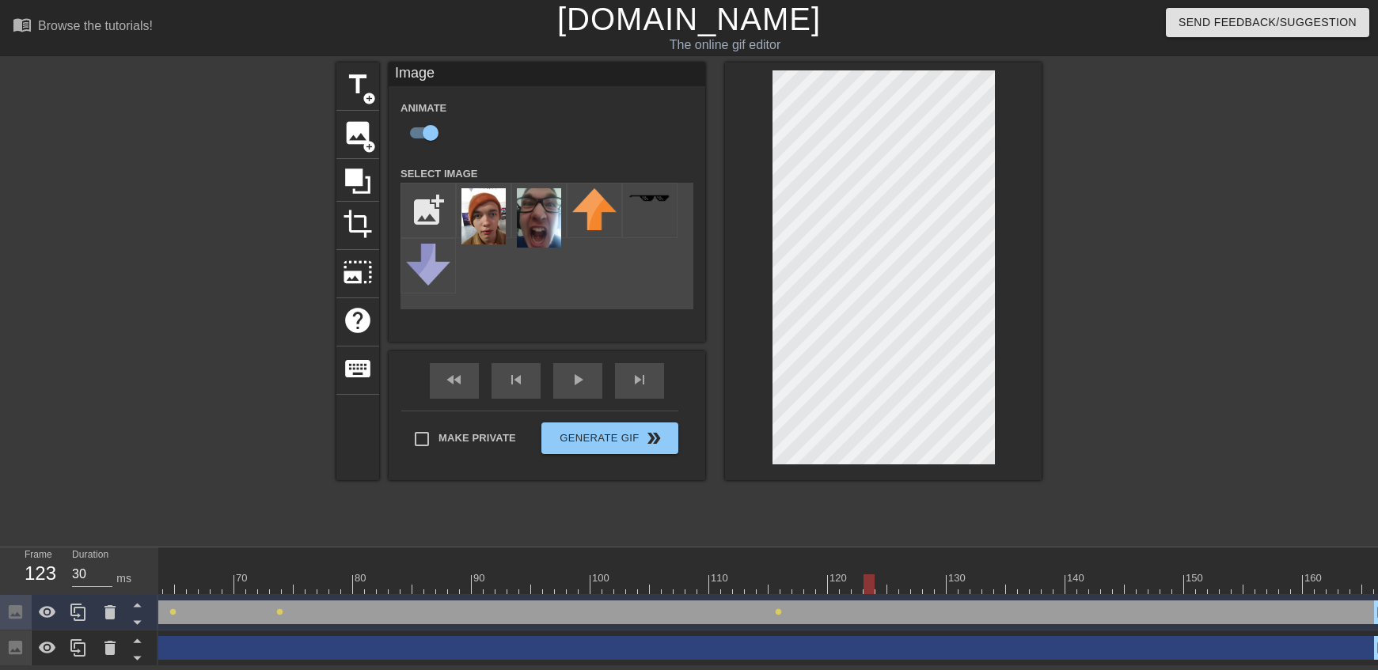
click at [866, 581] on div at bounding box center [400, 584] width 1970 height 20
click at [969, 574] on div at bounding box center [400, 584] width 1970 height 20
click at [1030, 582] on div at bounding box center [400, 584] width 1970 height 20
click at [1125, 576] on div at bounding box center [400, 584] width 1970 height 20
click at [1268, 580] on div at bounding box center [400, 584] width 1970 height 20
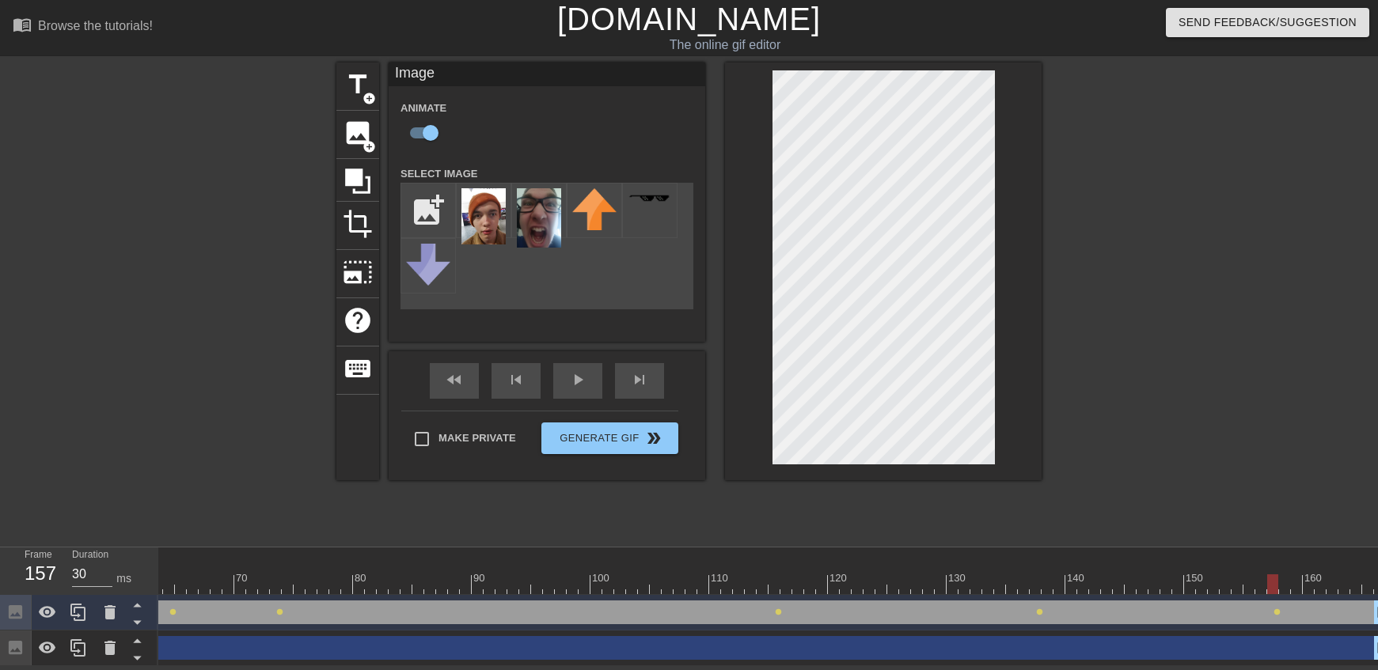
scroll to position [8, 0]
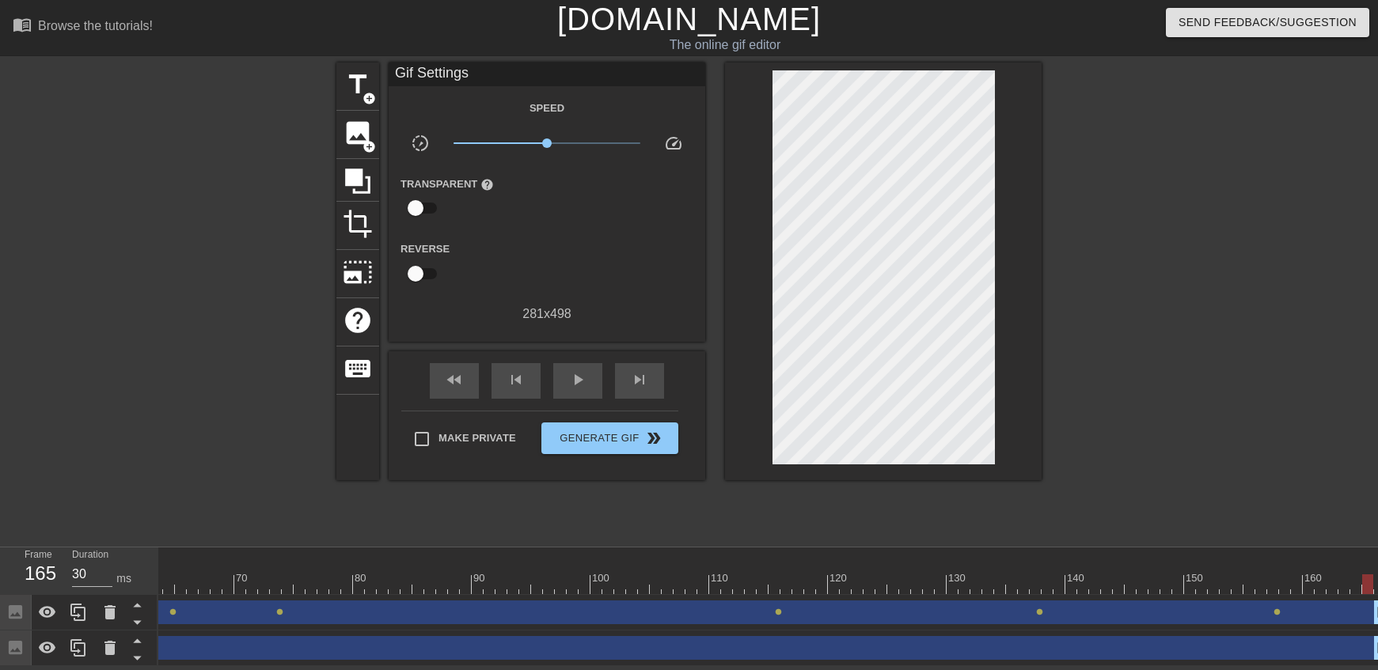
click at [1368, 583] on div at bounding box center [400, 584] width 1970 height 20
click at [589, 363] on div "play_arrow" at bounding box center [577, 381] width 49 height 36
drag, startPoint x: 664, startPoint y: 655, endPoint x: 669, endPoint y: 668, distance: 13.5
click at [664, 657] on div "Image drag_handle drag_handle" at bounding box center [400, 649] width 1970 height 36
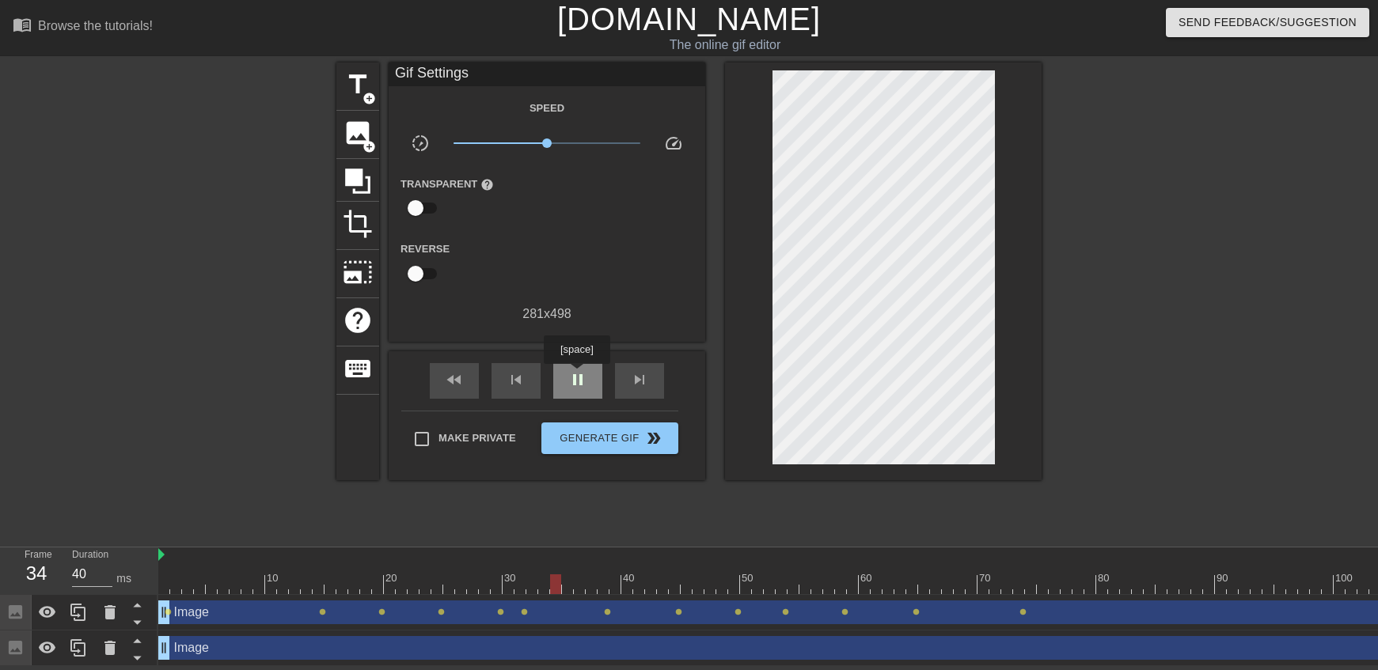
click at [576, 375] on span "pause" at bounding box center [577, 379] width 19 height 19
click at [496, 578] on div at bounding box center [1143, 584] width 1970 height 20
click at [511, 574] on div at bounding box center [1143, 584] width 1970 height 20
click at [524, 578] on div at bounding box center [1143, 584] width 1970 height 20
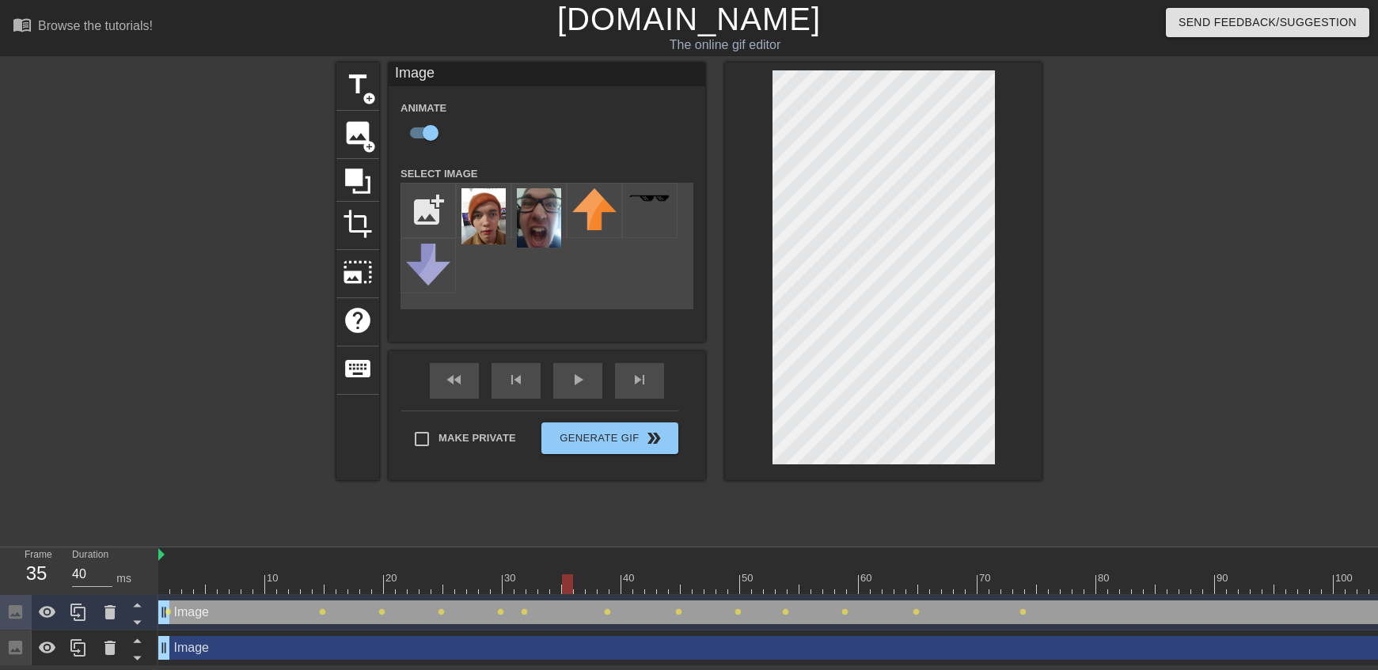
click at [572, 579] on div at bounding box center [1143, 584] width 1970 height 20
click at [642, 580] on div at bounding box center [1143, 584] width 1970 height 20
click at [700, 574] on div at bounding box center [1143, 584] width 1970 height 20
click at [783, 565] on div at bounding box center [781, 573] width 12 height 20
click at [169, 581] on div at bounding box center [1143, 584] width 1970 height 20
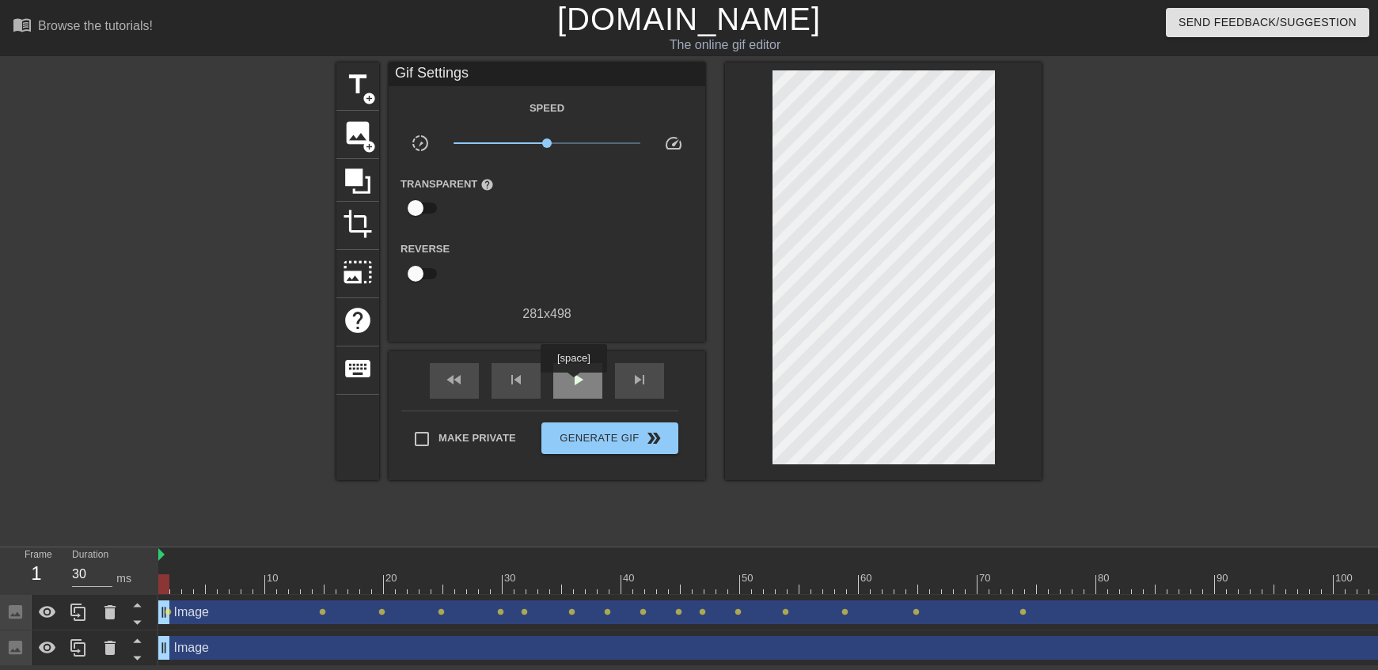
click at [573, 384] on div "play_arrow" at bounding box center [577, 381] width 49 height 36
click at [569, 380] on span "pause" at bounding box center [577, 379] width 19 height 19
click at [969, 574] on div at bounding box center [1143, 584] width 1970 height 20
click at [947, 574] on div at bounding box center [1143, 584] width 1970 height 20
click at [1011, 574] on div at bounding box center [1143, 584] width 1970 height 20
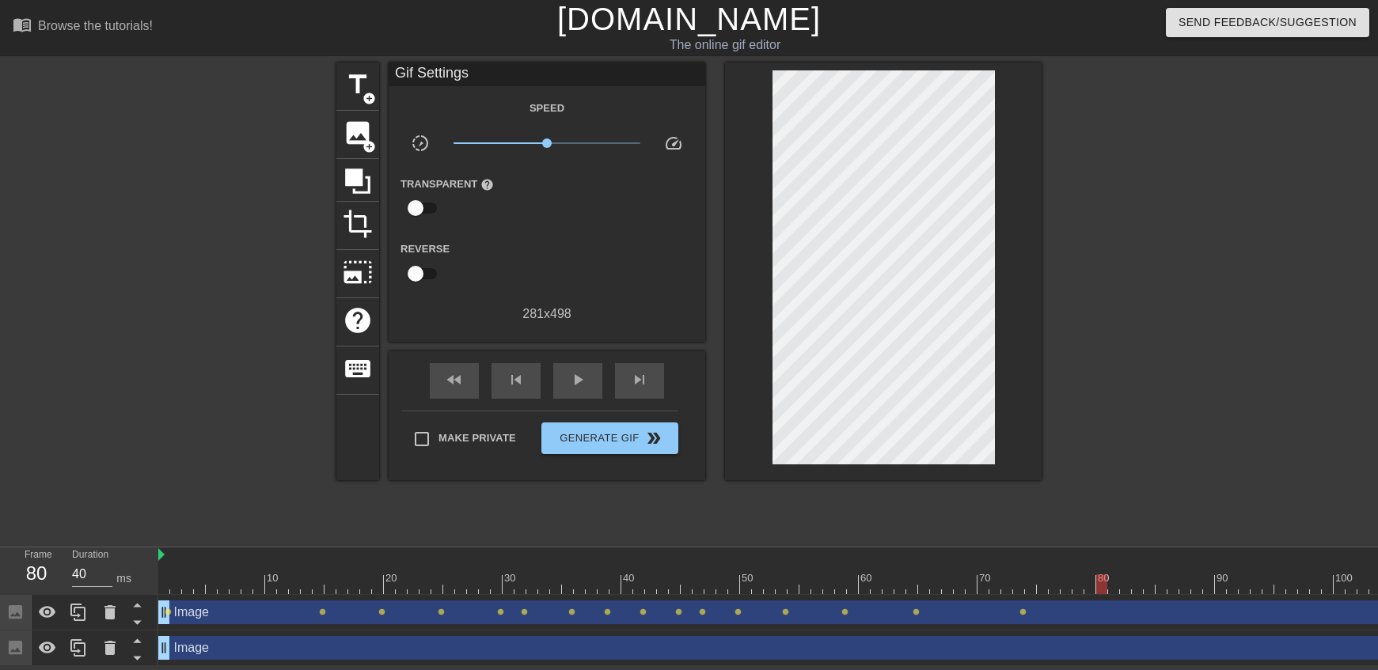
click at [1097, 574] on div at bounding box center [1143, 584] width 1970 height 20
click at [752, 584] on div at bounding box center [532, 584] width 1970 height 20
click at [824, 577] on div at bounding box center [532, 584] width 1970 height 20
click at [577, 370] on span "play_arrow" at bounding box center [577, 379] width 19 height 19
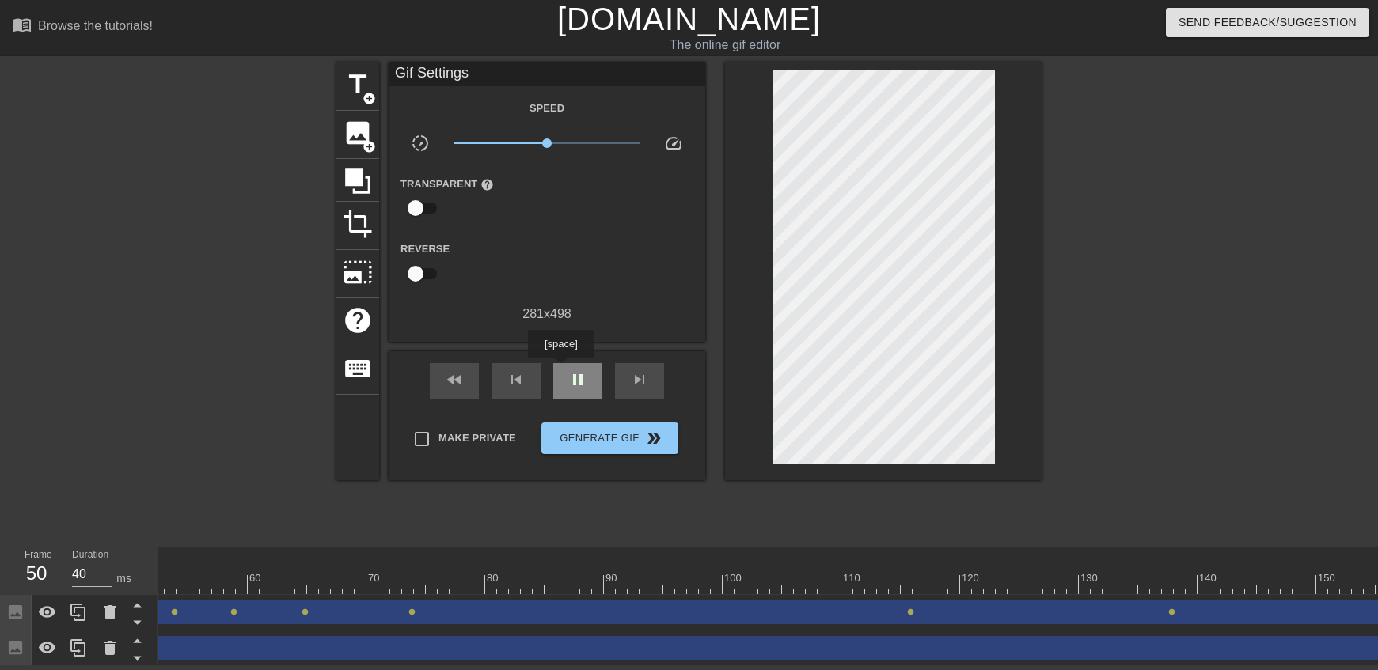
click at [560, 370] on div "pause" at bounding box center [577, 381] width 49 height 36
click at [560, 370] on div "play_arrow" at bounding box center [577, 381] width 49 height 36
click at [560, 370] on div "pause" at bounding box center [577, 381] width 49 height 36
click at [560, 370] on div "play_arrow" at bounding box center [577, 381] width 49 height 36
type input "30"
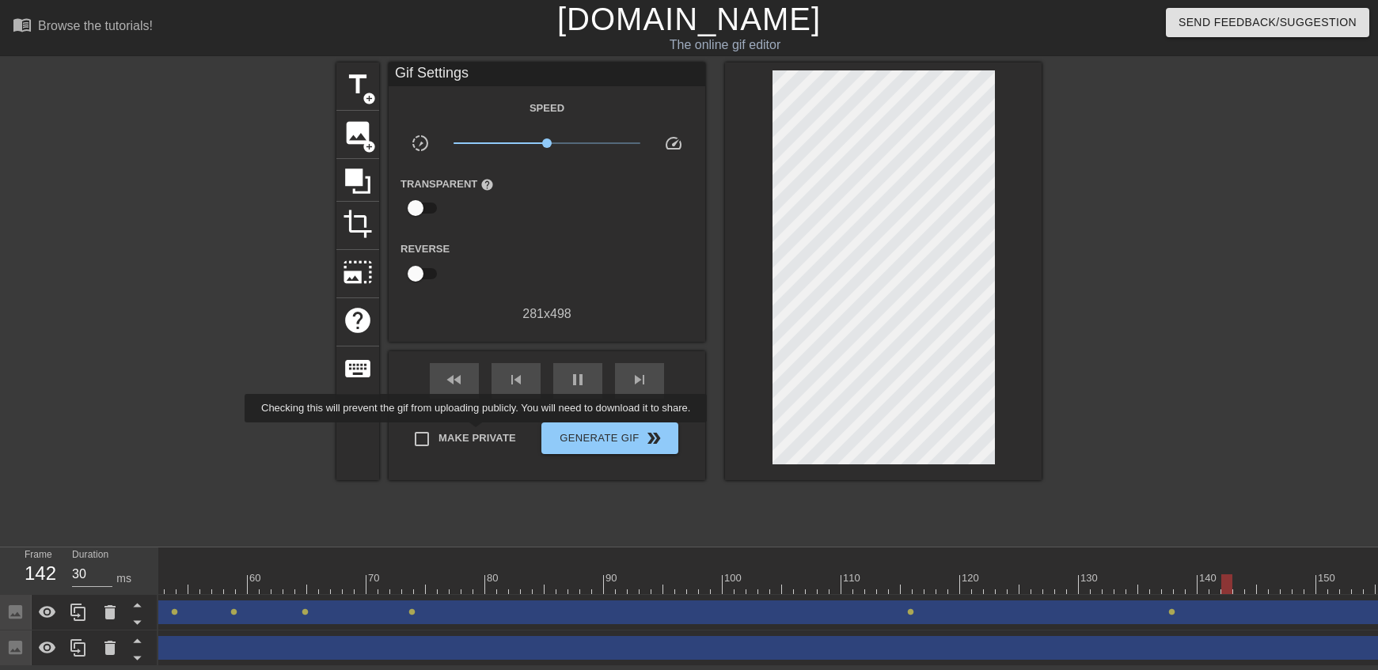
click at [479, 434] on span "Make Private" at bounding box center [477, 438] width 78 height 16
click at [438, 434] on input "Make Private" at bounding box center [421, 439] width 33 height 33
checkbox input "true"
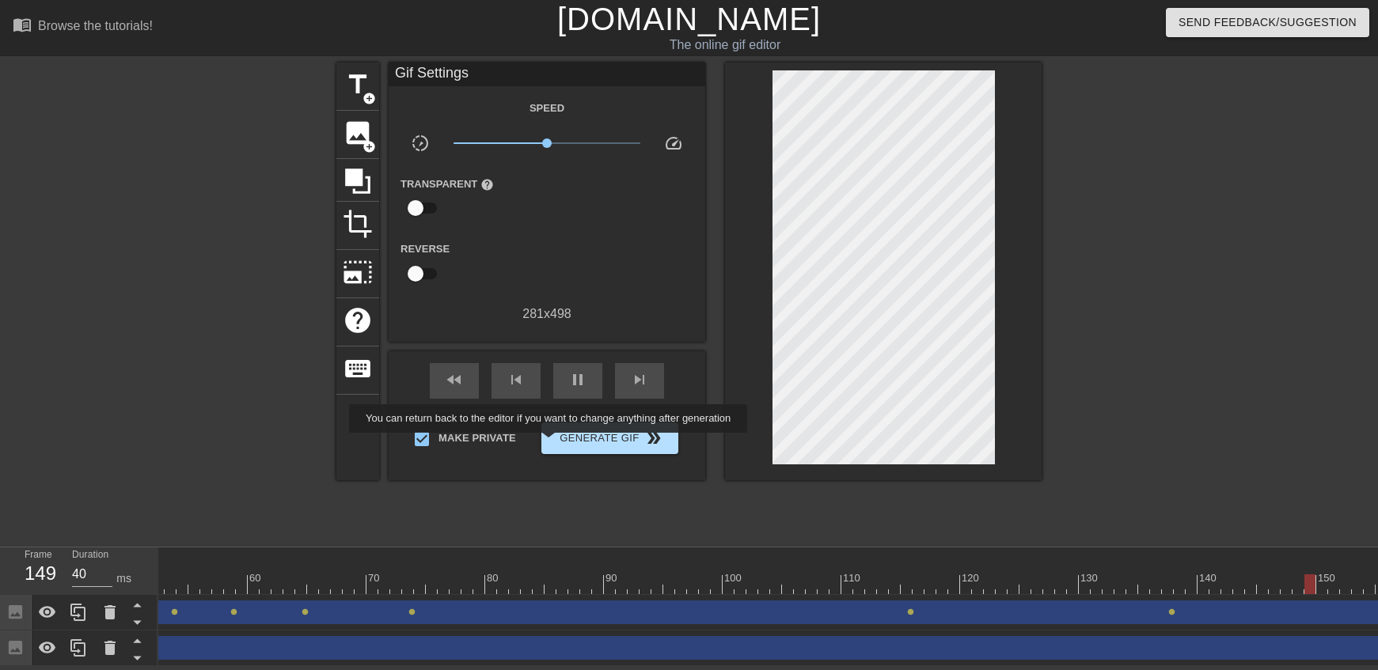
type input "30"
click at [571, 437] on span "Generate Gif double_arrow" at bounding box center [610, 438] width 124 height 19
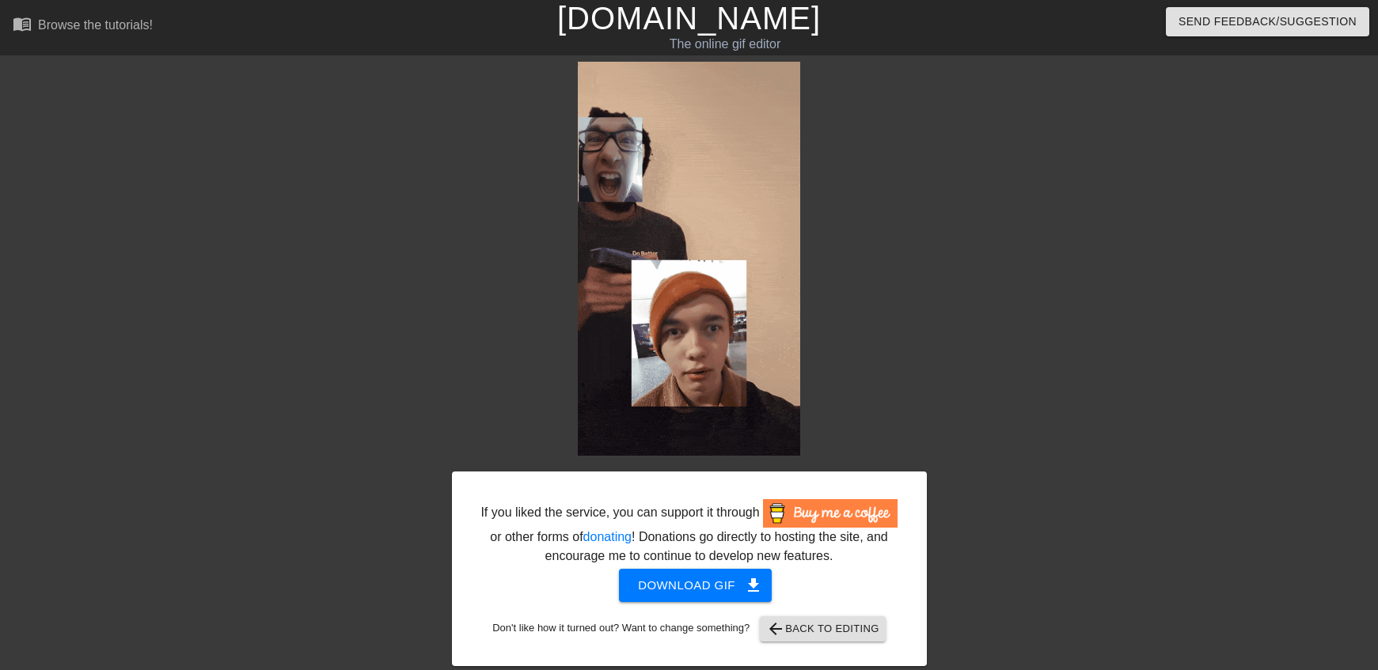
scroll to position [4, 0]
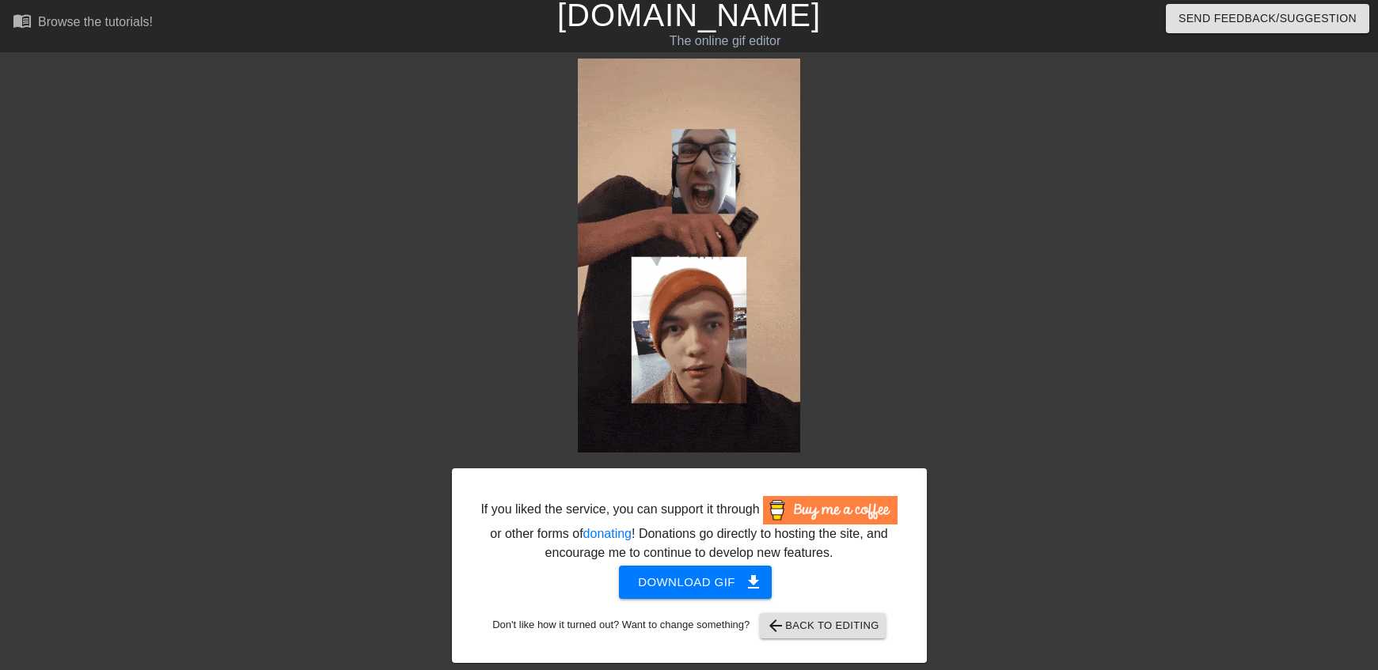
click at [1032, 352] on div at bounding box center [1064, 296] width 237 height 475
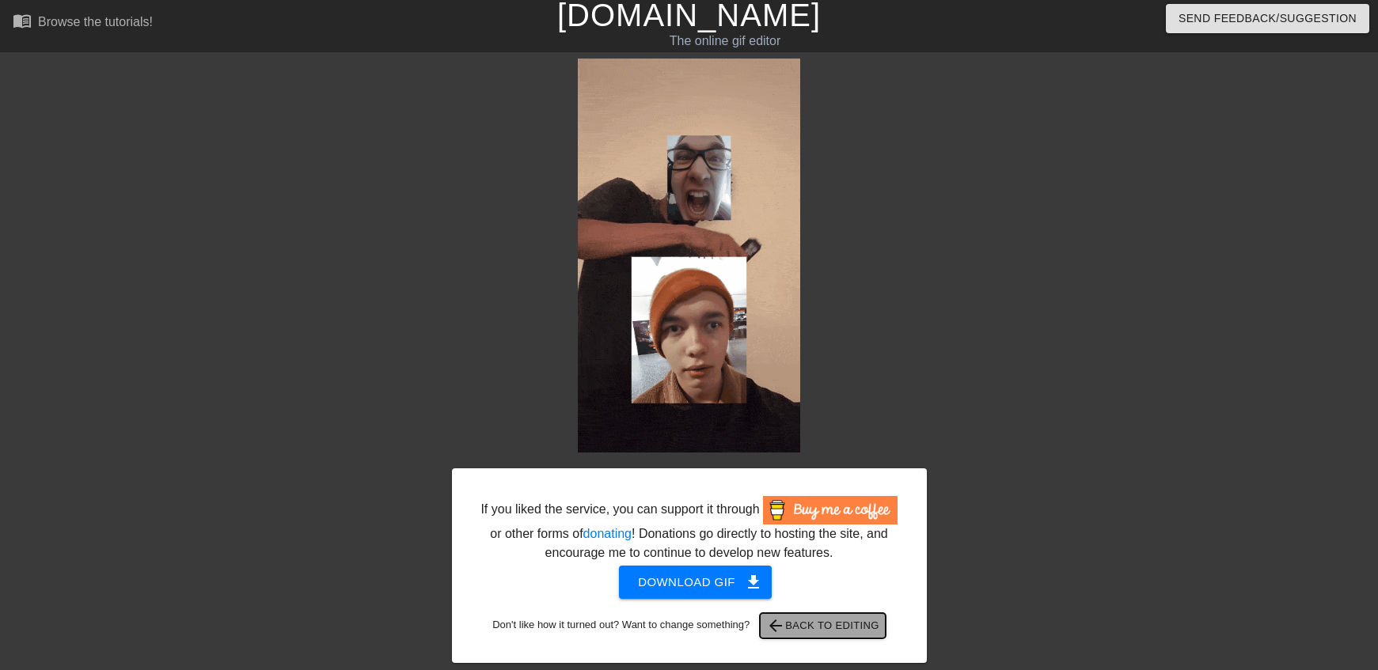
click at [853, 620] on span "arrow_back Back to Editing" at bounding box center [822, 625] width 113 height 19
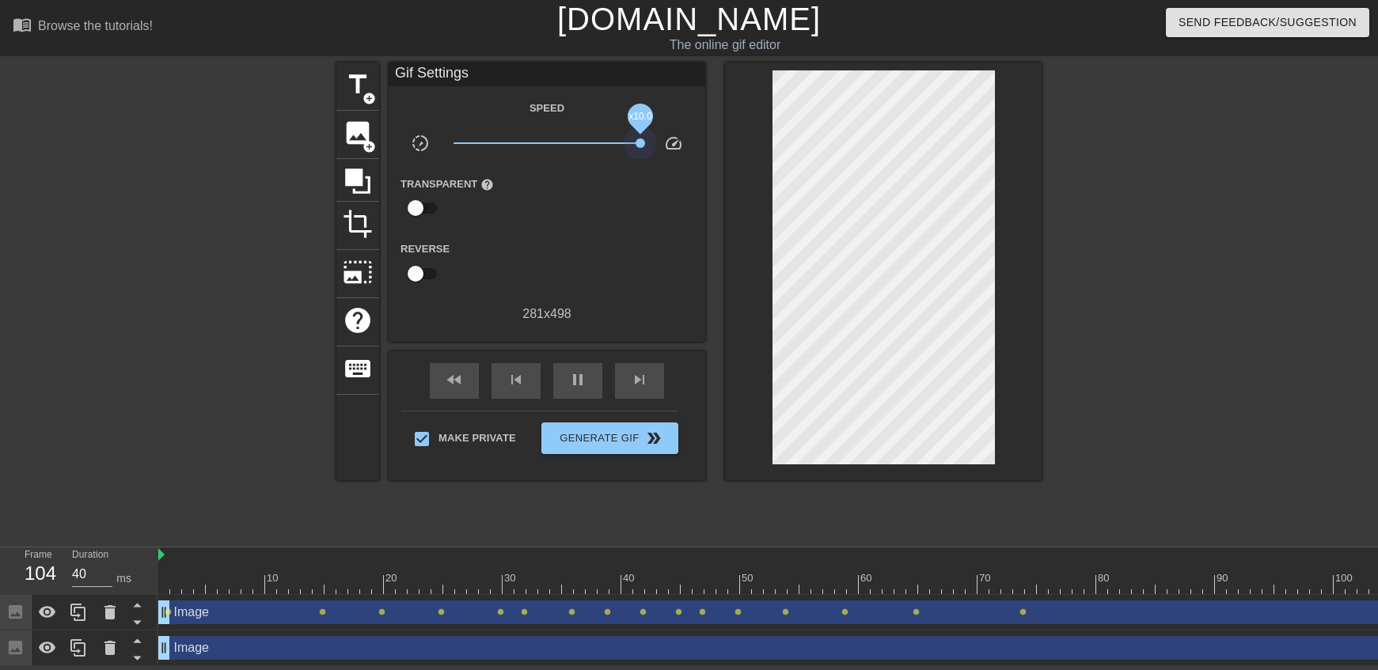
drag, startPoint x: 547, startPoint y: 138, endPoint x: 706, endPoint y: 145, distance: 159.2
click at [701, 142] on div "slow_motion_video x10.0 speed" at bounding box center [547, 146] width 317 height 25
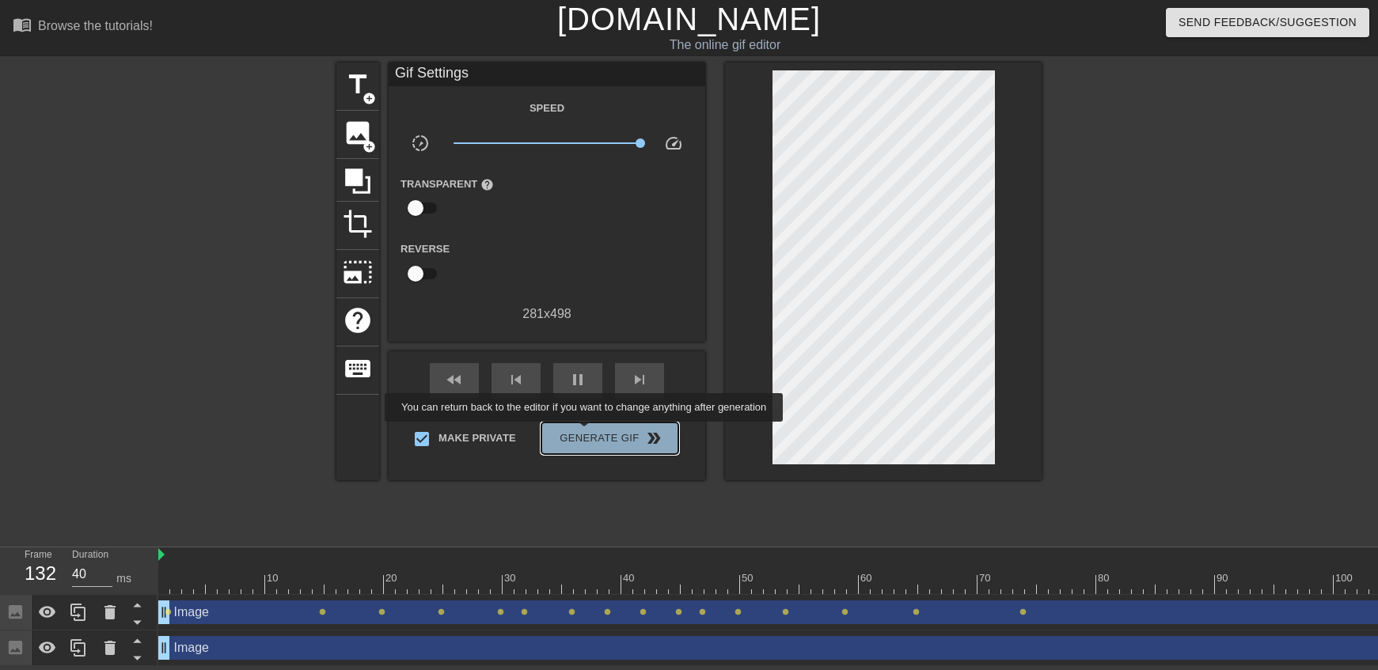
type input "30"
click at [586, 433] on span "Generate Gif double_arrow" at bounding box center [610, 438] width 124 height 19
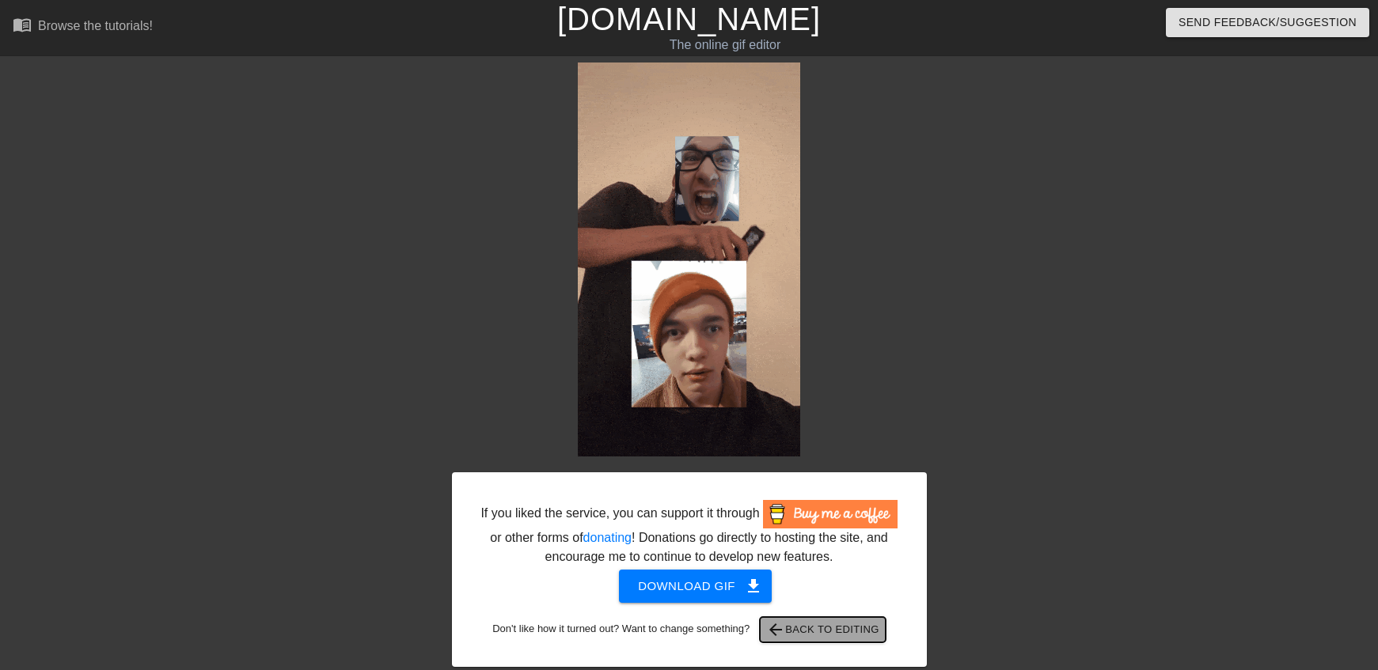
click at [811, 632] on span "arrow_back Back to Editing" at bounding box center [822, 629] width 113 height 19
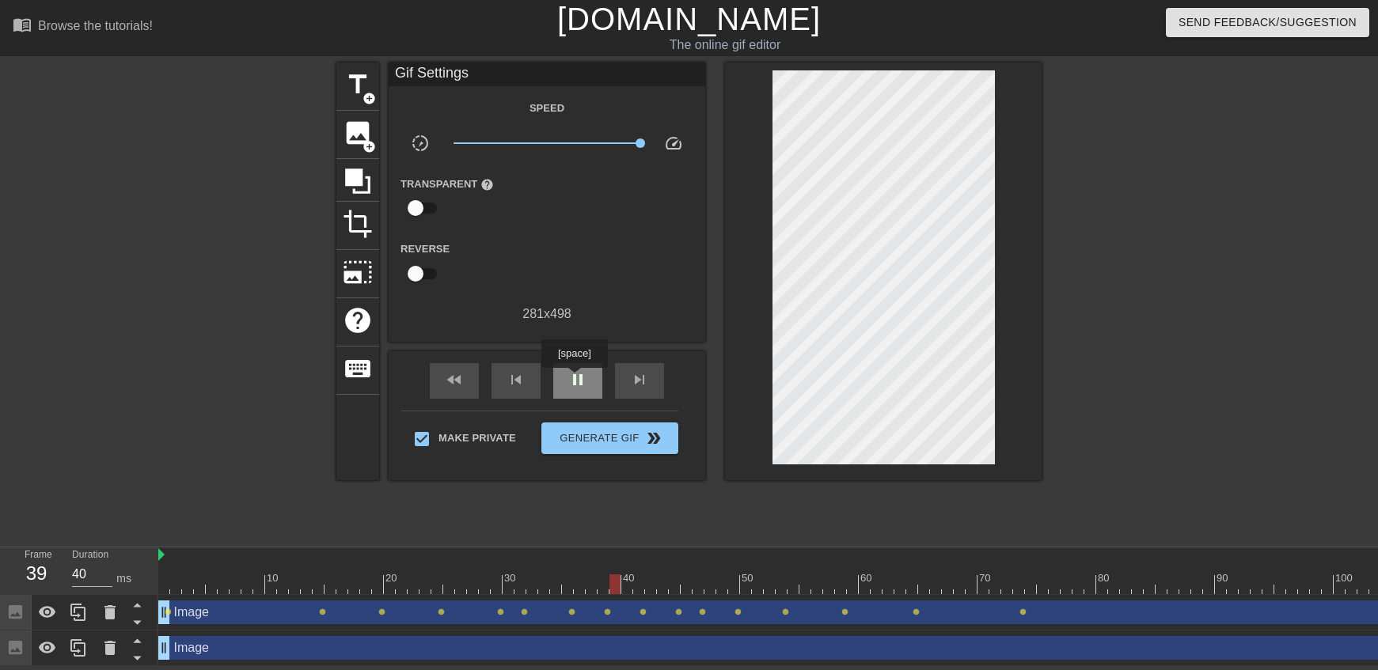
click at [574, 379] on span "pause" at bounding box center [577, 379] width 19 height 19
click at [169, 588] on div at bounding box center [1143, 584] width 1970 height 20
drag, startPoint x: 93, startPoint y: 574, endPoint x: 54, endPoint y: 578, distance: 39.0
click at [54, 578] on div "Frame 1 Duration 30 ms" at bounding box center [84, 571] width 142 height 46
click at [203, 589] on div at bounding box center [1143, 584] width 1970 height 20
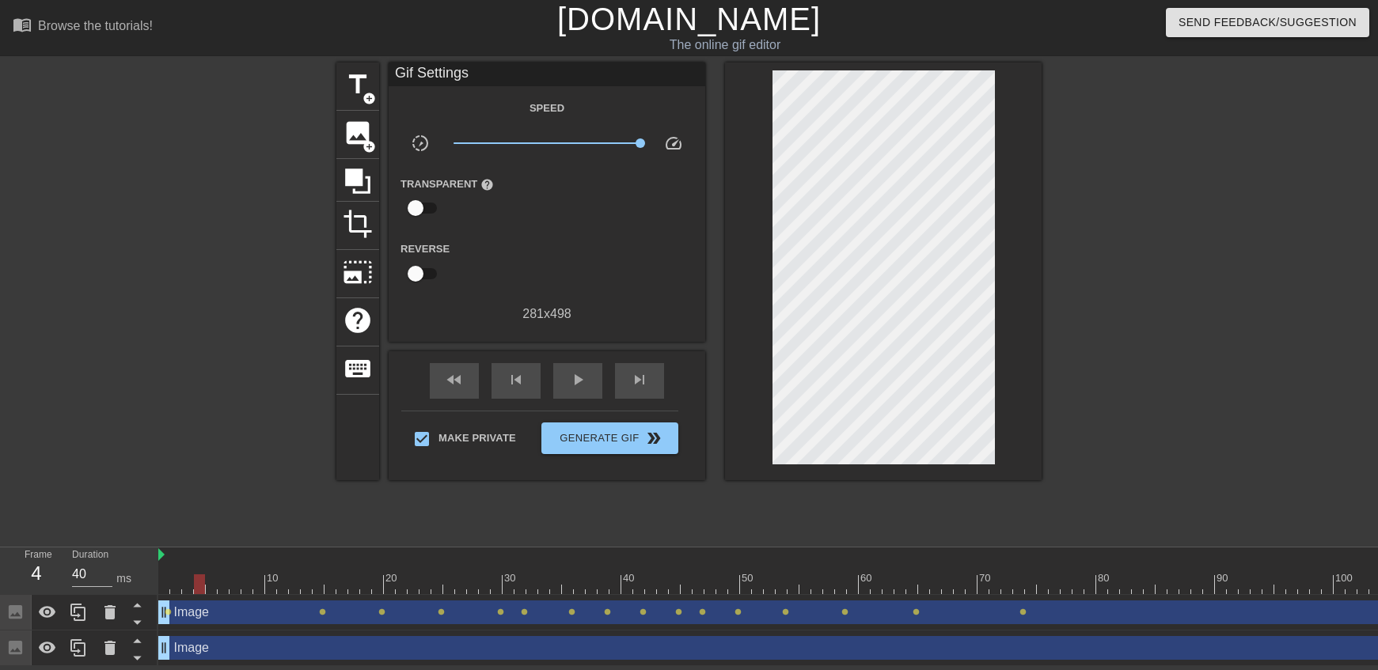
click at [170, 583] on div at bounding box center [1143, 584] width 1970 height 20
click at [121, 19] on div "Browse the tutorials!" at bounding box center [95, 25] width 115 height 13
click at [1032, 574] on div at bounding box center [1143, 584] width 1970 height 20
click at [351, 574] on div at bounding box center [1143, 584] width 1970 height 20
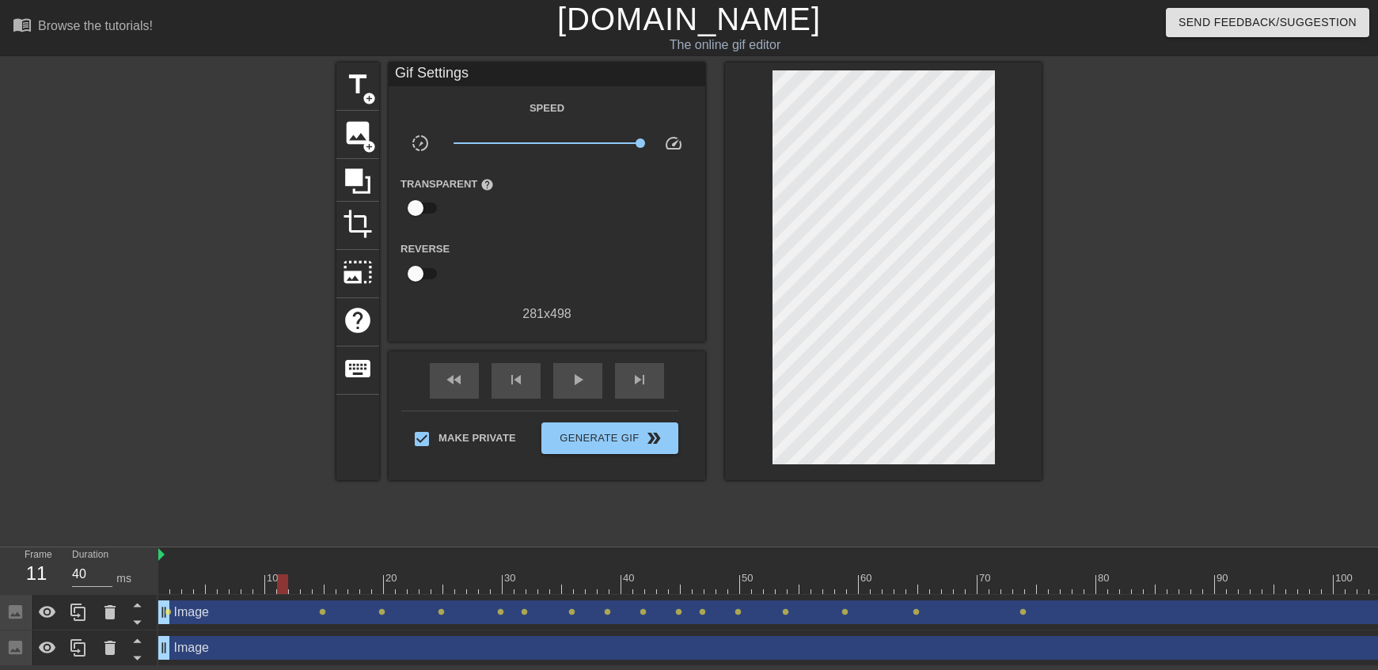
drag, startPoint x: 209, startPoint y: 572, endPoint x: 278, endPoint y: 578, distance: 69.1
click at [278, 578] on div at bounding box center [1143, 584] width 1970 height 20
drag, startPoint x: 274, startPoint y: 576, endPoint x: 102, endPoint y: 577, distance: 171.7
click at [102, 577] on div "Frame 1 Duration 10 ms 10 20 30 40 50 60 70 80 90 100 110 120 130 140 150" at bounding box center [689, 607] width 1378 height 119
click at [568, 370] on span "play_arrow" at bounding box center [577, 379] width 19 height 19
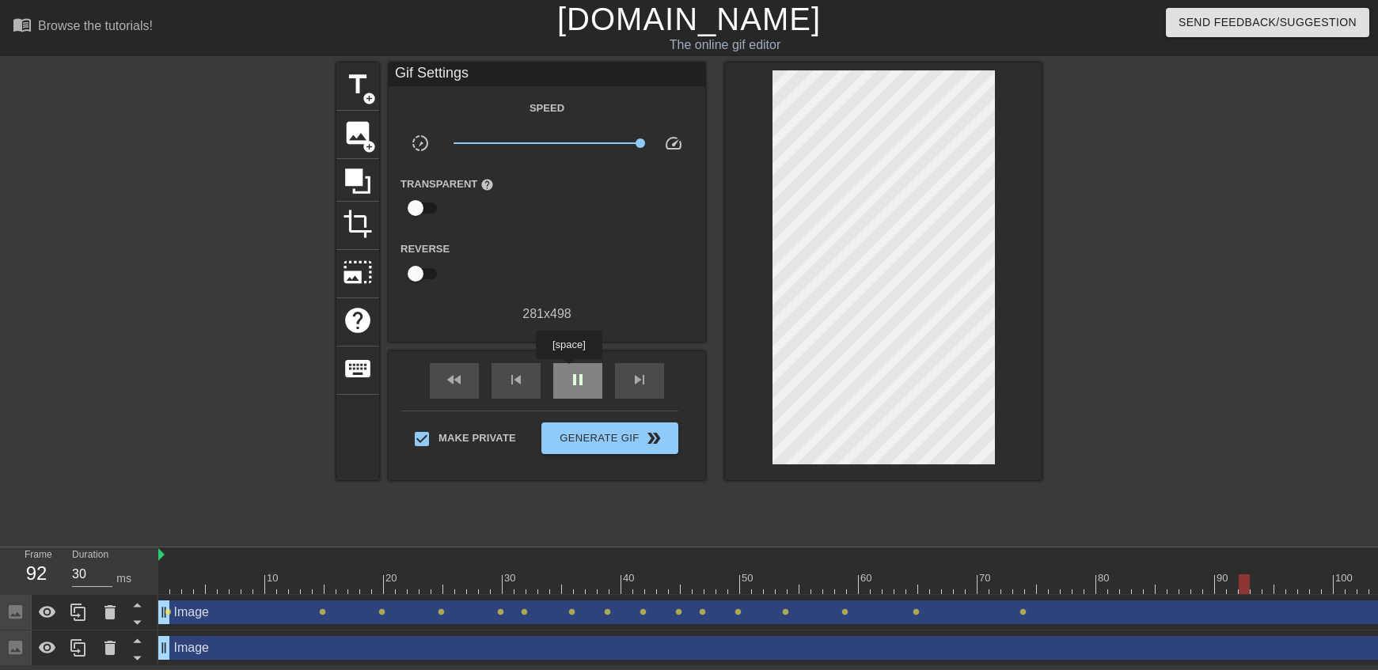
click at [568, 370] on span "pause" at bounding box center [577, 379] width 19 height 19
click at [47, 559] on div "100" at bounding box center [37, 573] width 24 height 28
click at [233, 574] on div at bounding box center [1143, 584] width 1970 height 20
click at [211, 574] on div at bounding box center [1143, 584] width 1970 height 20
click at [211, 574] on div at bounding box center [211, 584] width 11 height 20
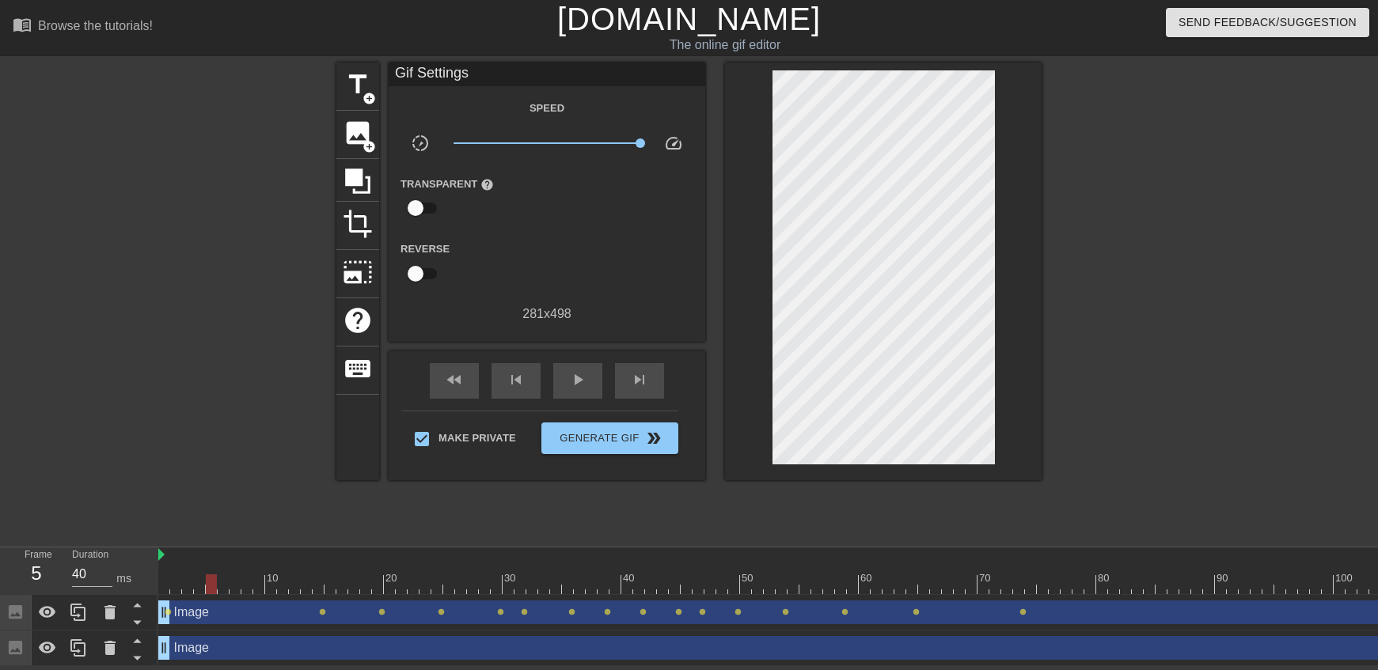
click at [211, 574] on div at bounding box center [211, 584] width 11 height 20
click at [222, 574] on div at bounding box center [1143, 584] width 1970 height 20
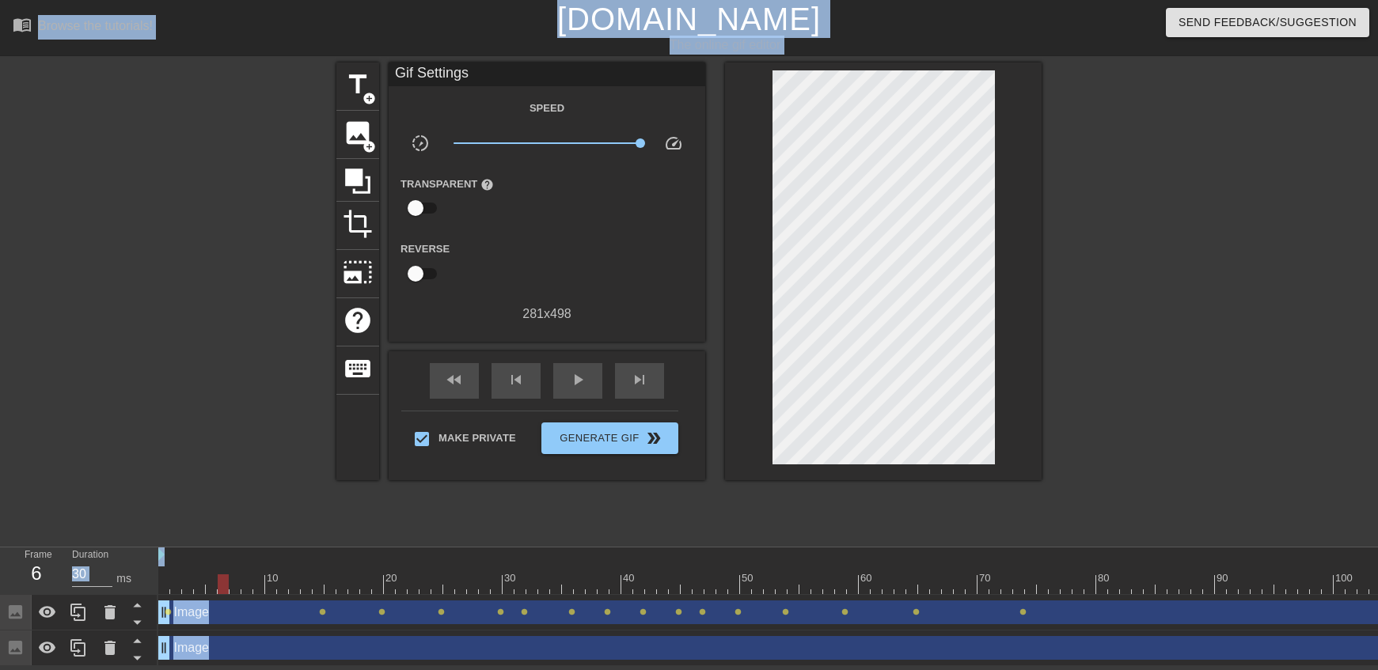
click at [205, 518] on div at bounding box center [198, 300] width 237 height 475
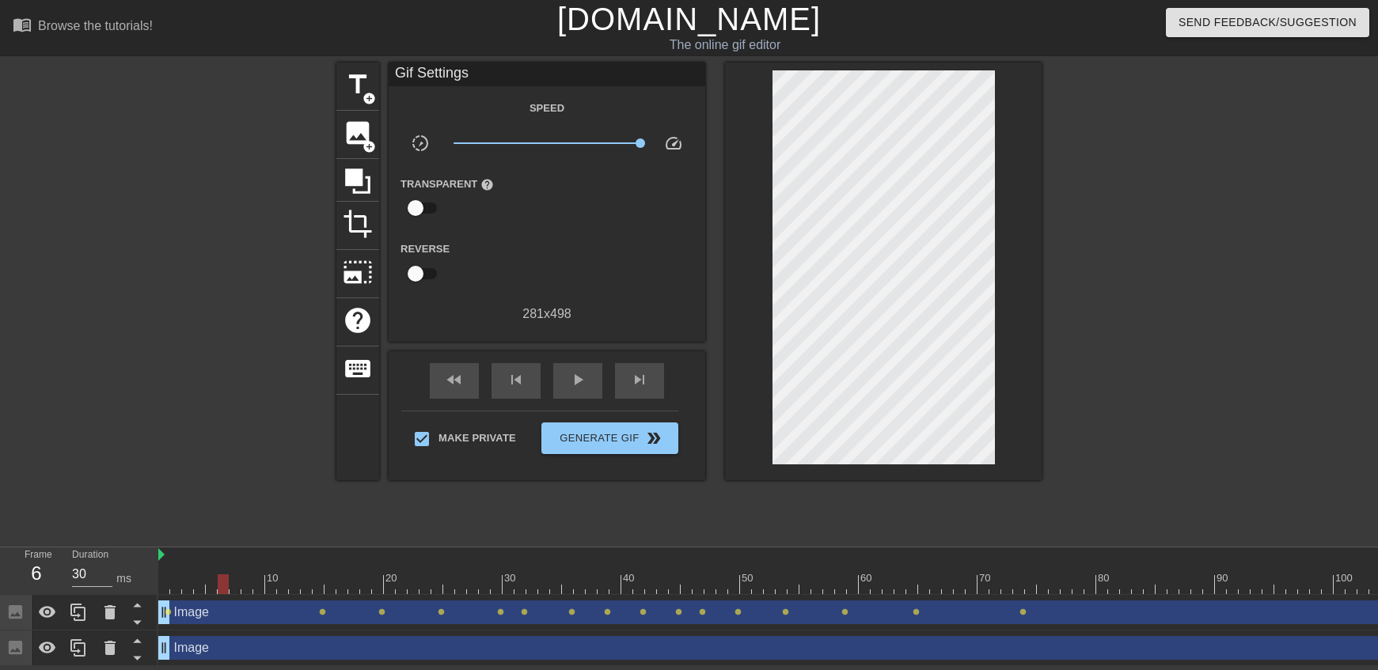
click at [1117, 379] on div at bounding box center [1178, 300] width 237 height 475
click at [558, 364] on div "play_arrow" at bounding box center [577, 381] width 49 height 36
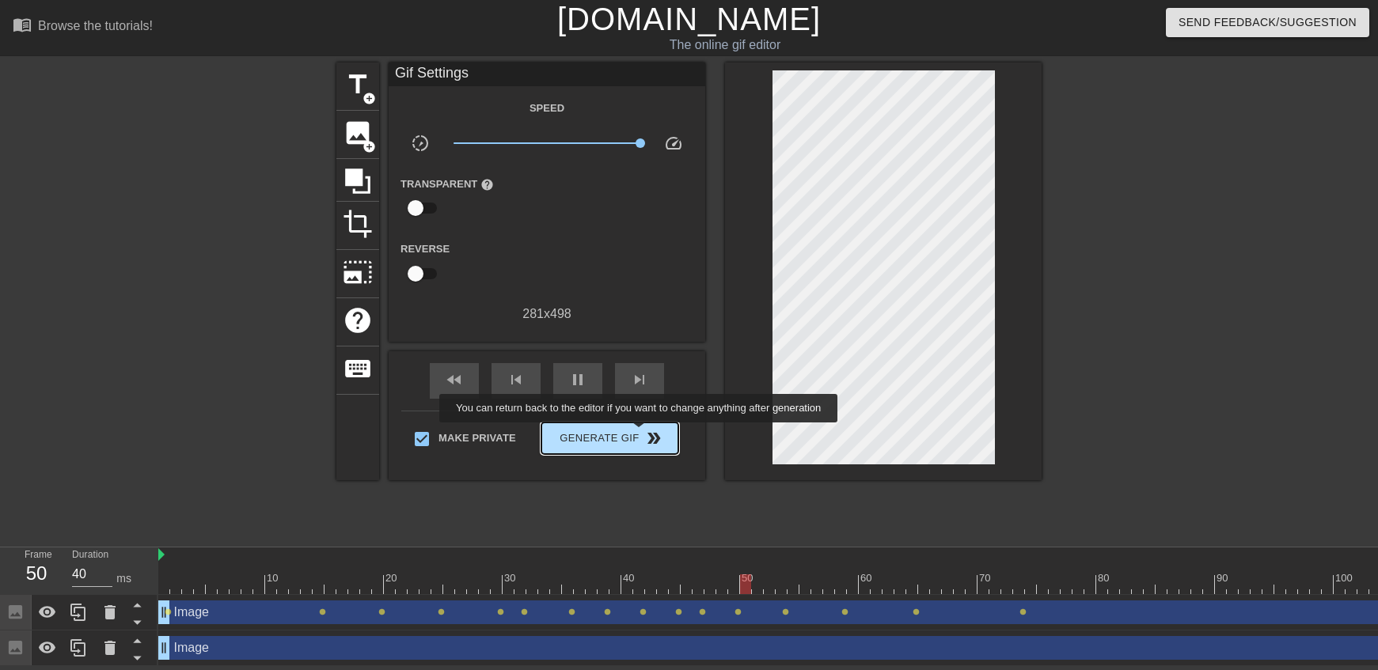
type input "30"
click at [640, 434] on span "Generate Gif double_arrow" at bounding box center [610, 438] width 124 height 19
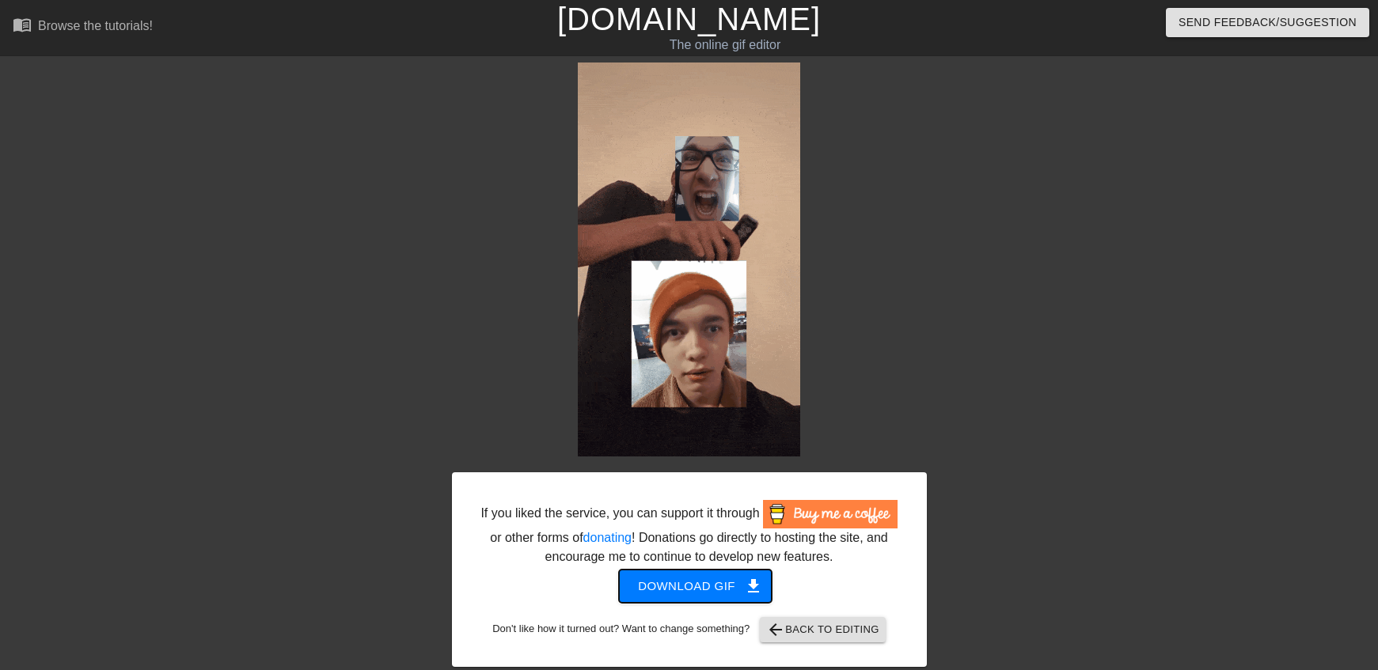
drag, startPoint x: 703, startPoint y: 223, endPoint x: 722, endPoint y: 578, distance: 355.1
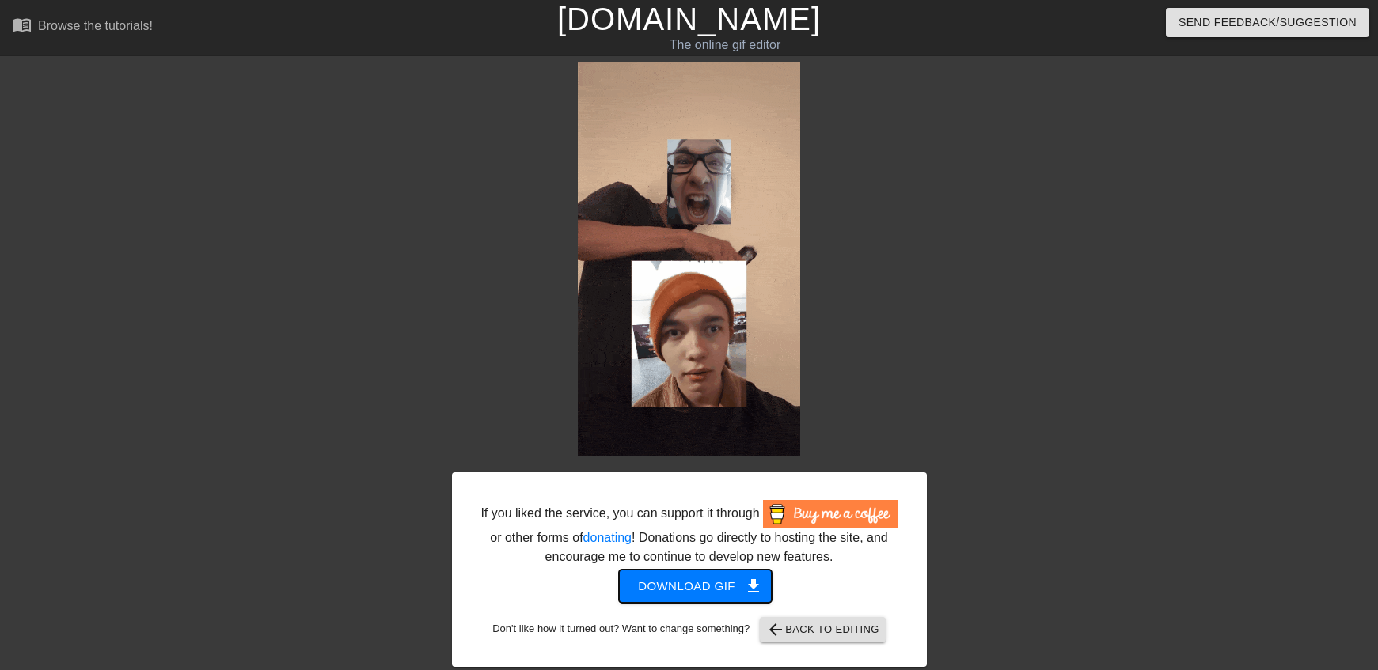
click at [722, 578] on span "Download gif get_app" at bounding box center [695, 586] width 115 height 21
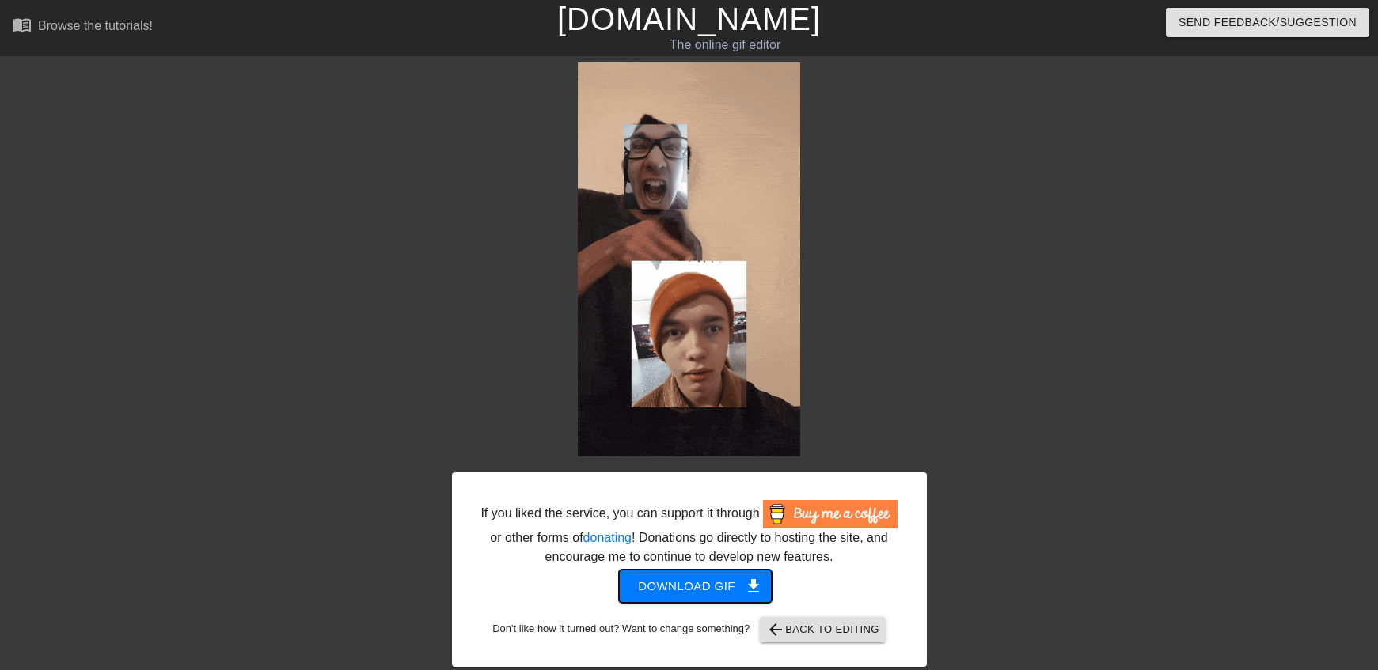
click at [722, 578] on span "Download gif get_app" at bounding box center [695, 586] width 115 height 21
